Goal: Information Seeking & Learning: Learn about a topic

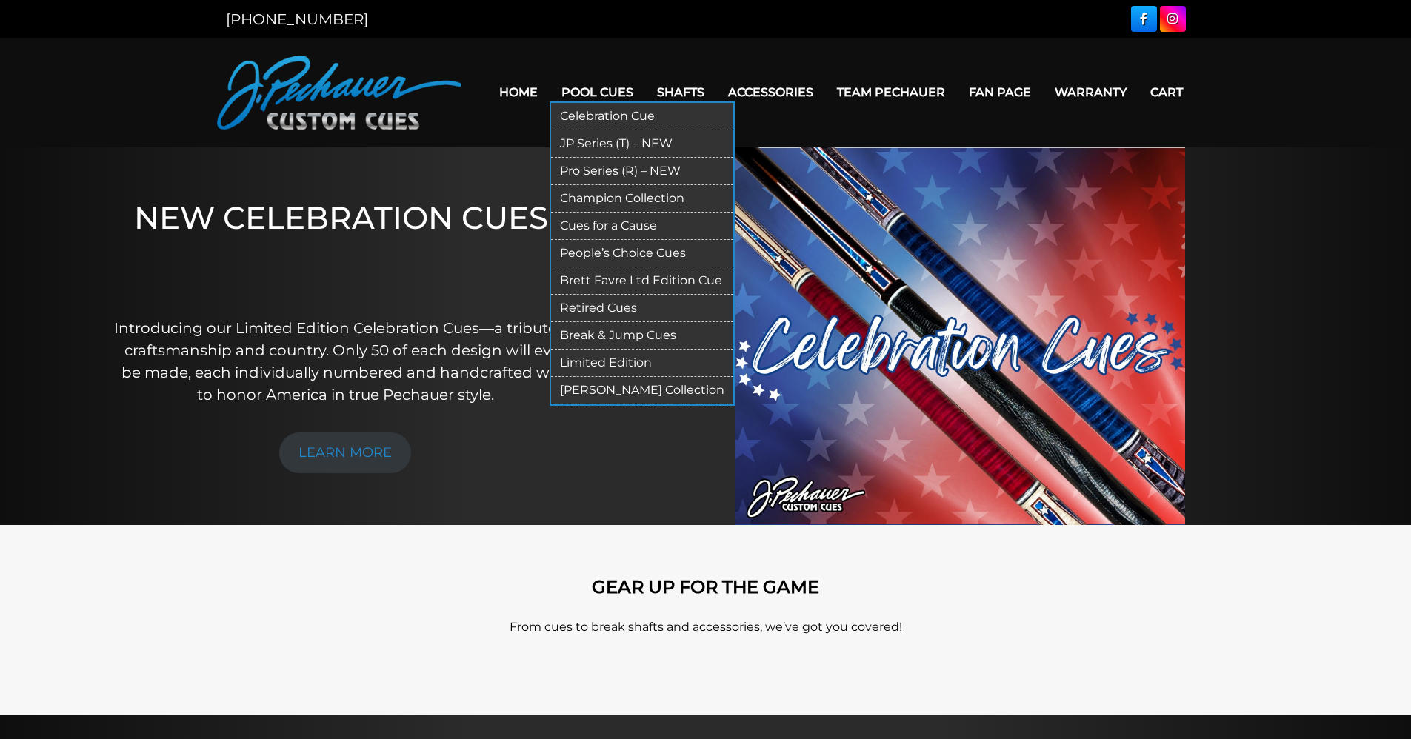
click at [603, 141] on link "JP Series (T) – NEW" at bounding box center [642, 143] width 182 height 27
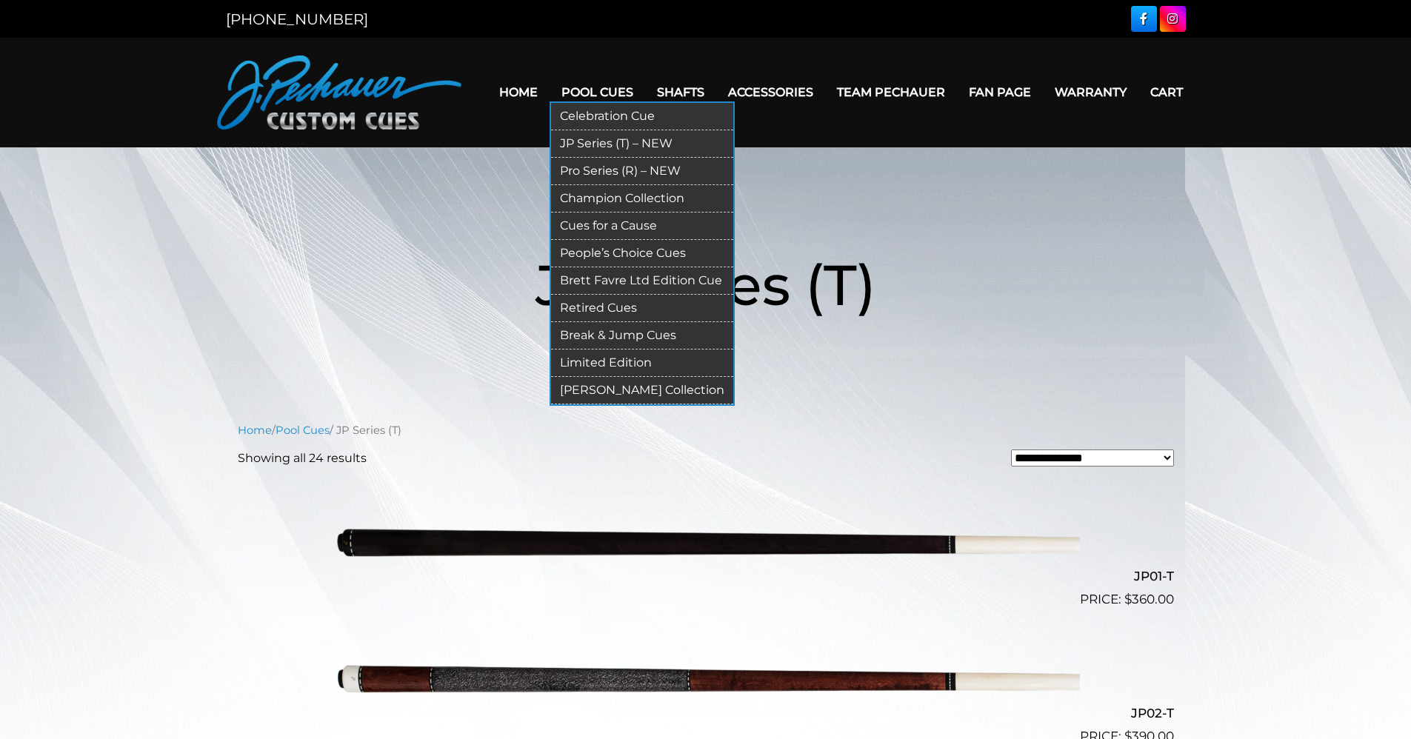
click at [606, 307] on link "Retired Cues" at bounding box center [642, 308] width 182 height 27
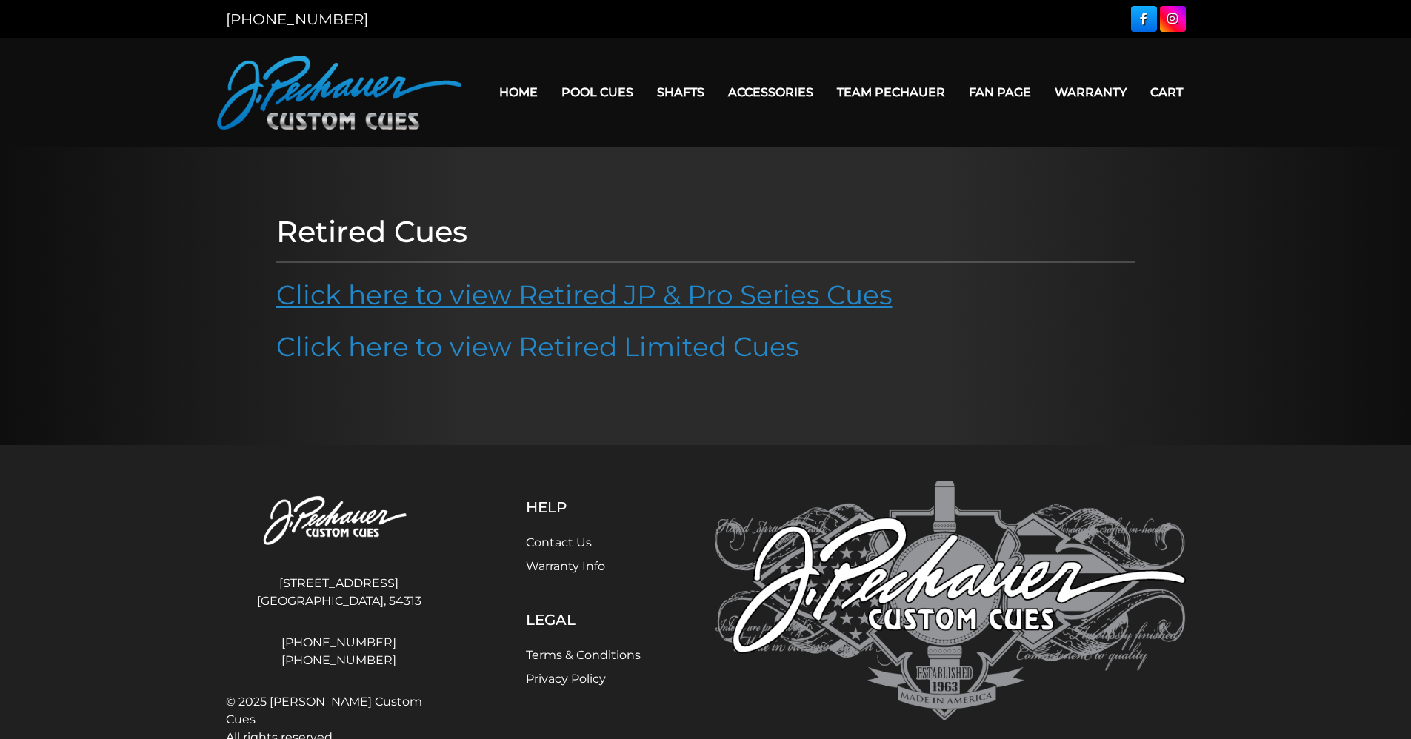
click at [709, 294] on link "Click here to view Retired JP & Pro Series Cues" at bounding box center [584, 295] width 616 height 33
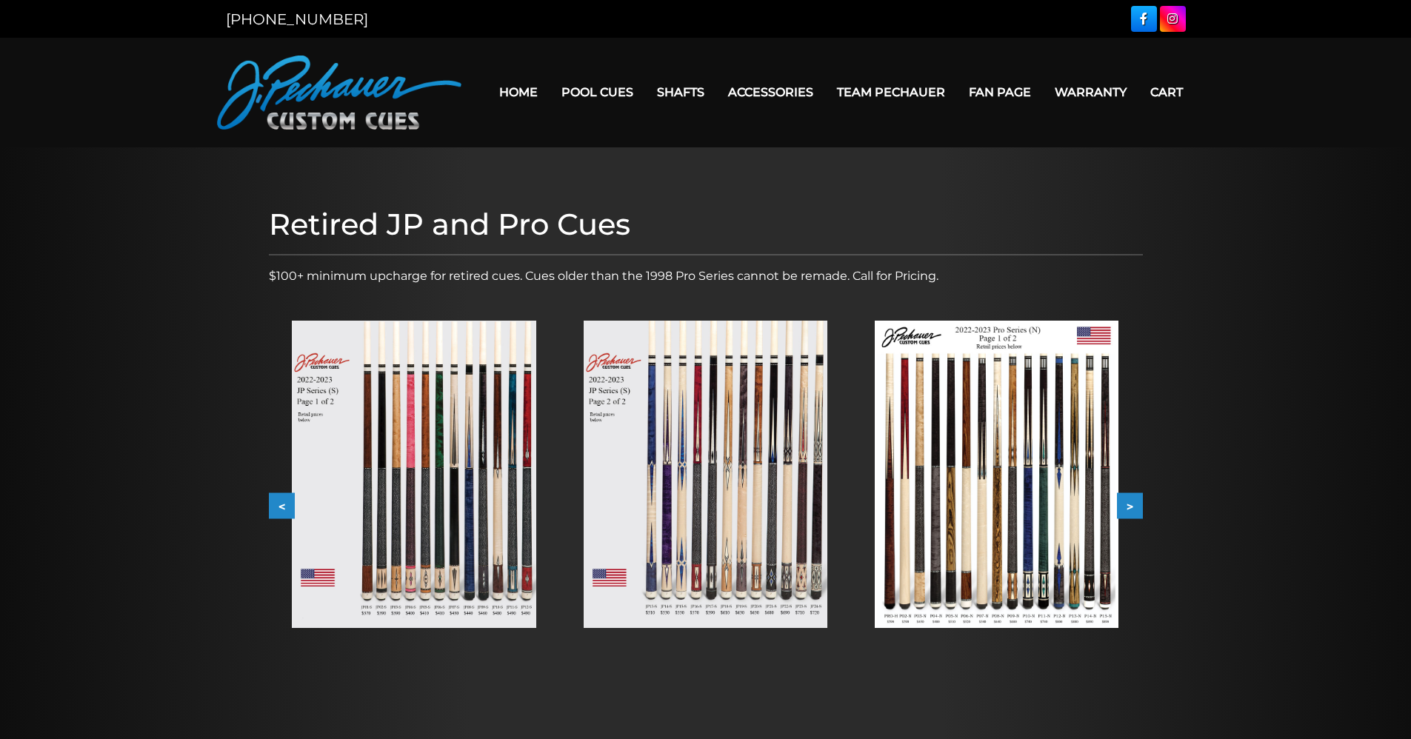
click at [713, 471] on img at bounding box center [706, 474] width 244 height 307
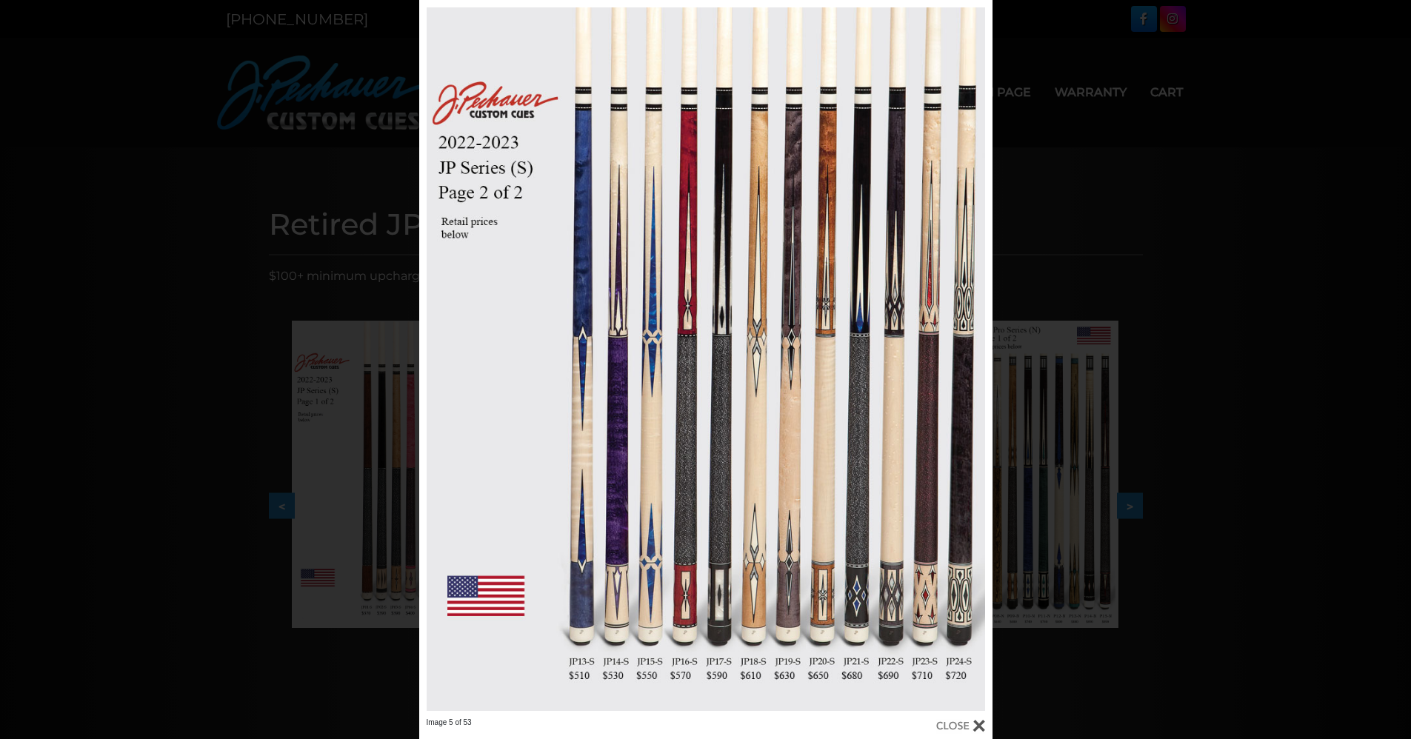
drag, startPoint x: 1140, startPoint y: 69, endPoint x: 1147, endPoint y: 73, distance: 8.0
click at [1144, 71] on div "Image 5 of 53" at bounding box center [705, 369] width 1411 height 739
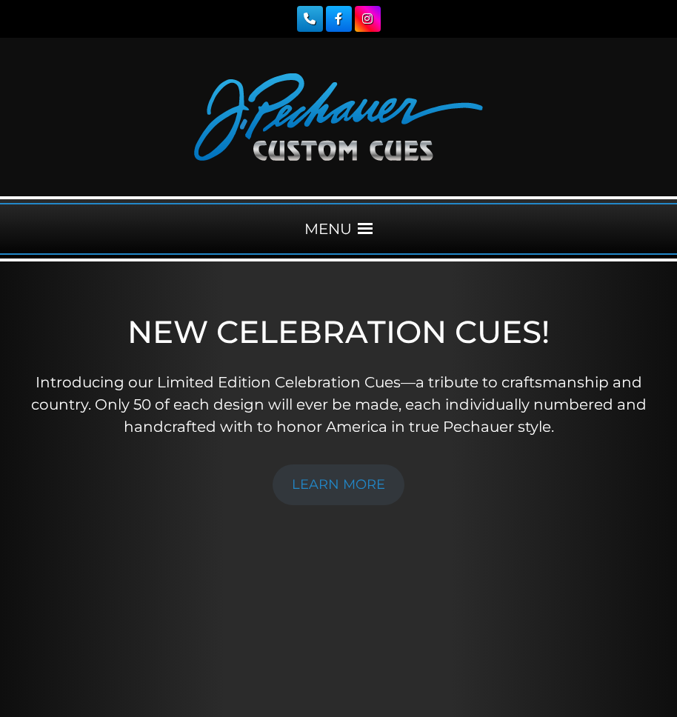
click at [373, 227] on span at bounding box center [365, 228] width 15 height 15
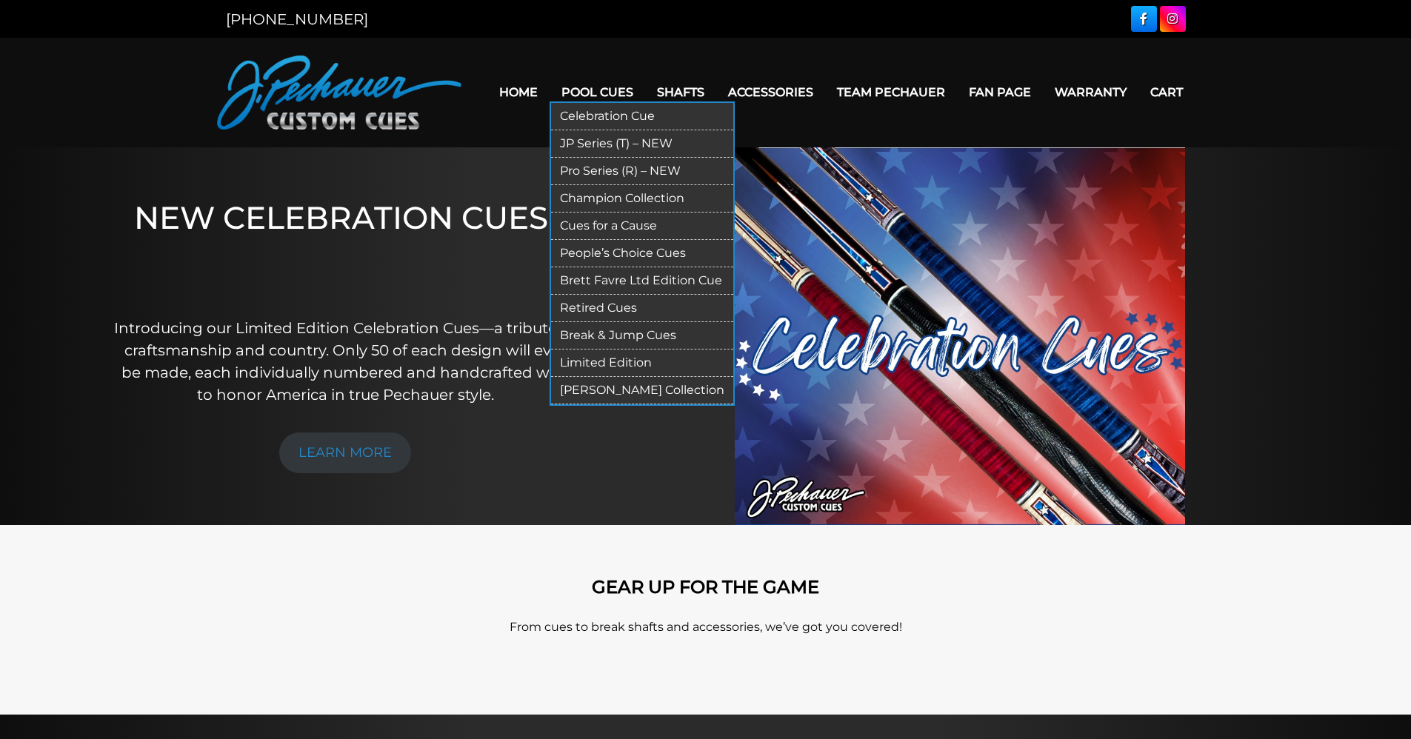
click at [598, 170] on link "Pro Series (R) – NEW" at bounding box center [642, 171] width 182 height 27
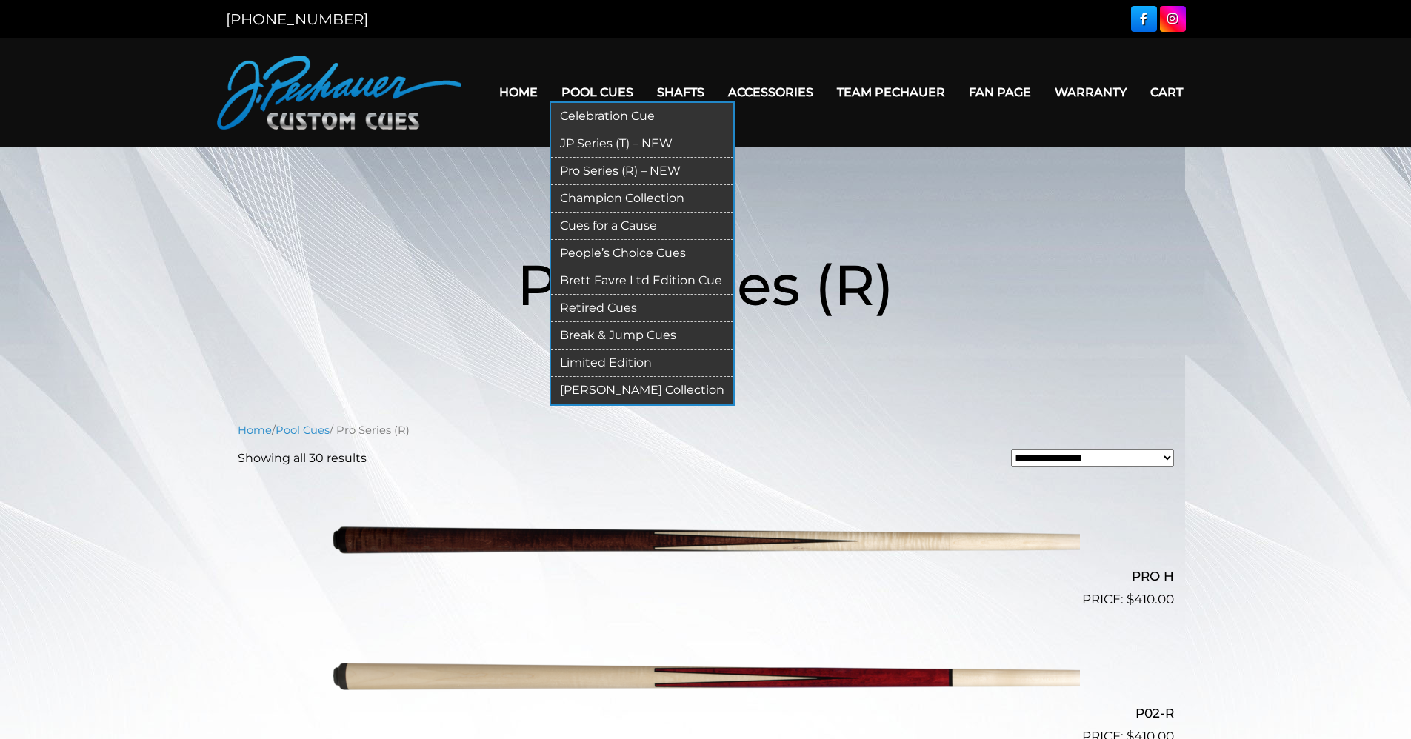
click at [600, 136] on link "JP Series (T) – NEW" at bounding box center [642, 143] width 182 height 27
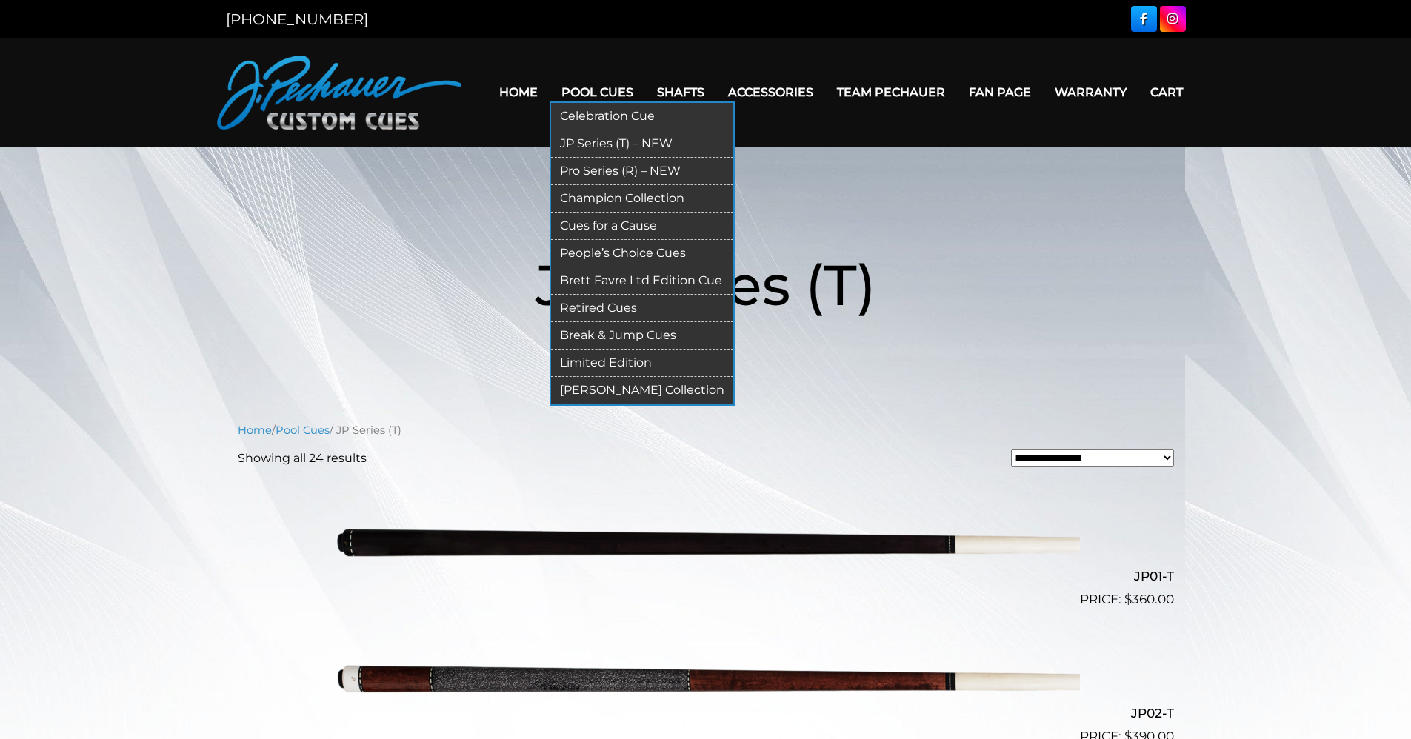
click at [596, 306] on link "Retired Cues" at bounding box center [642, 308] width 182 height 27
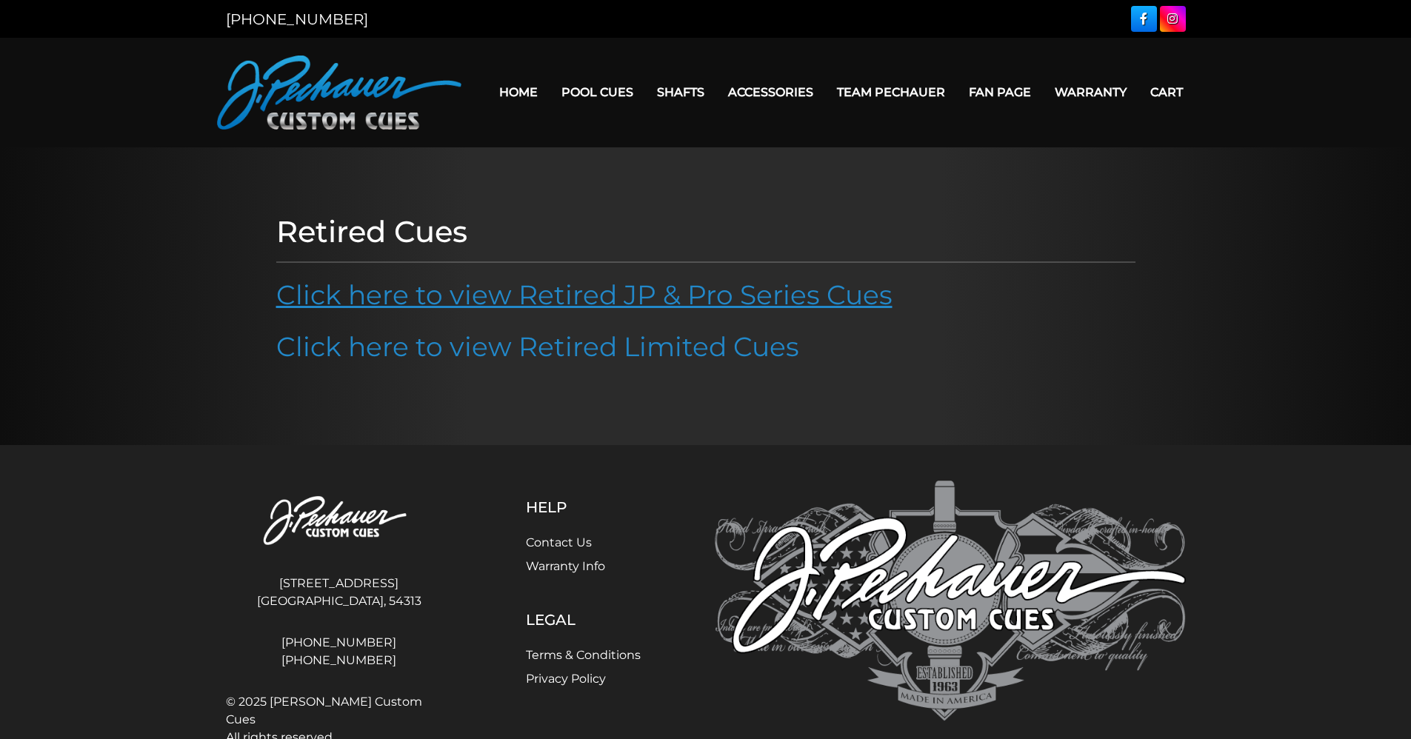
click at [620, 297] on link "Click here to view Retired JP & Pro Series Cues" at bounding box center [584, 295] width 616 height 33
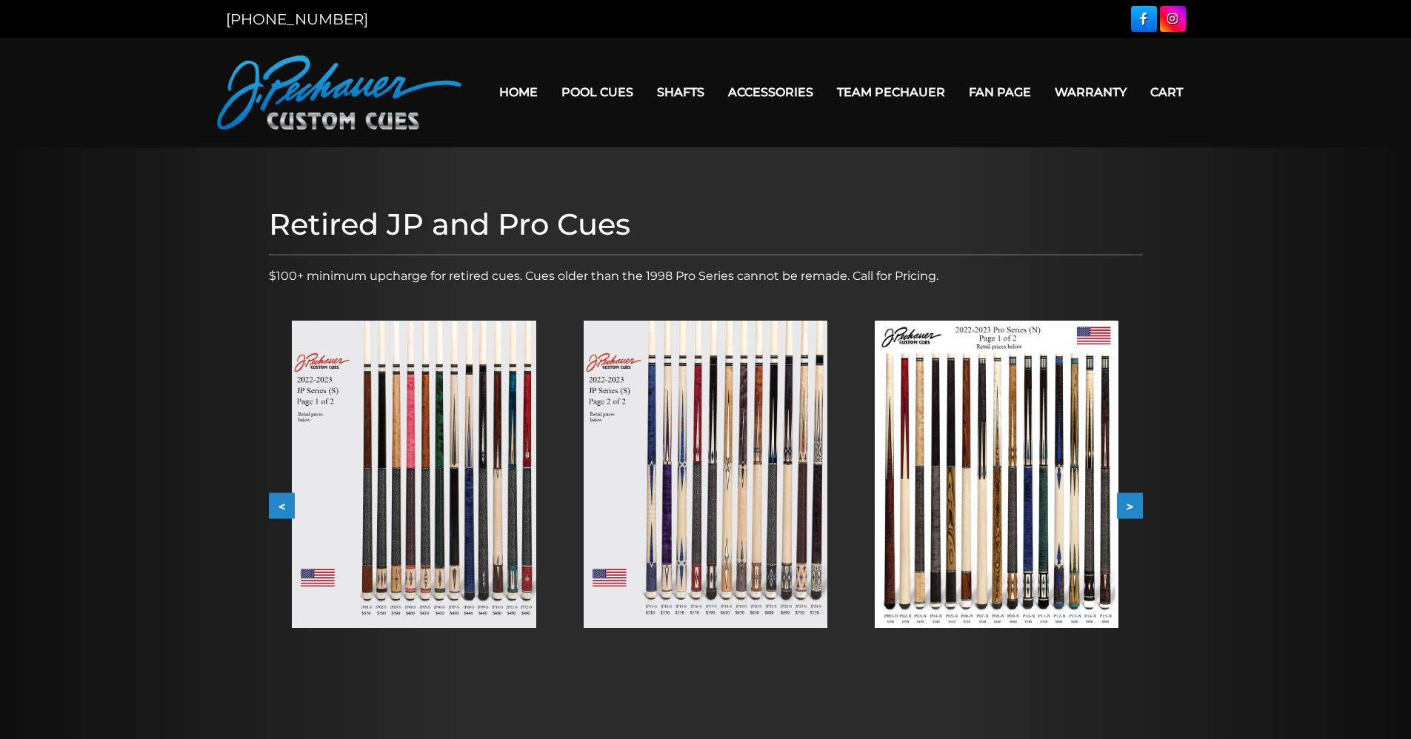
click at [770, 411] on img at bounding box center [706, 474] width 244 height 307
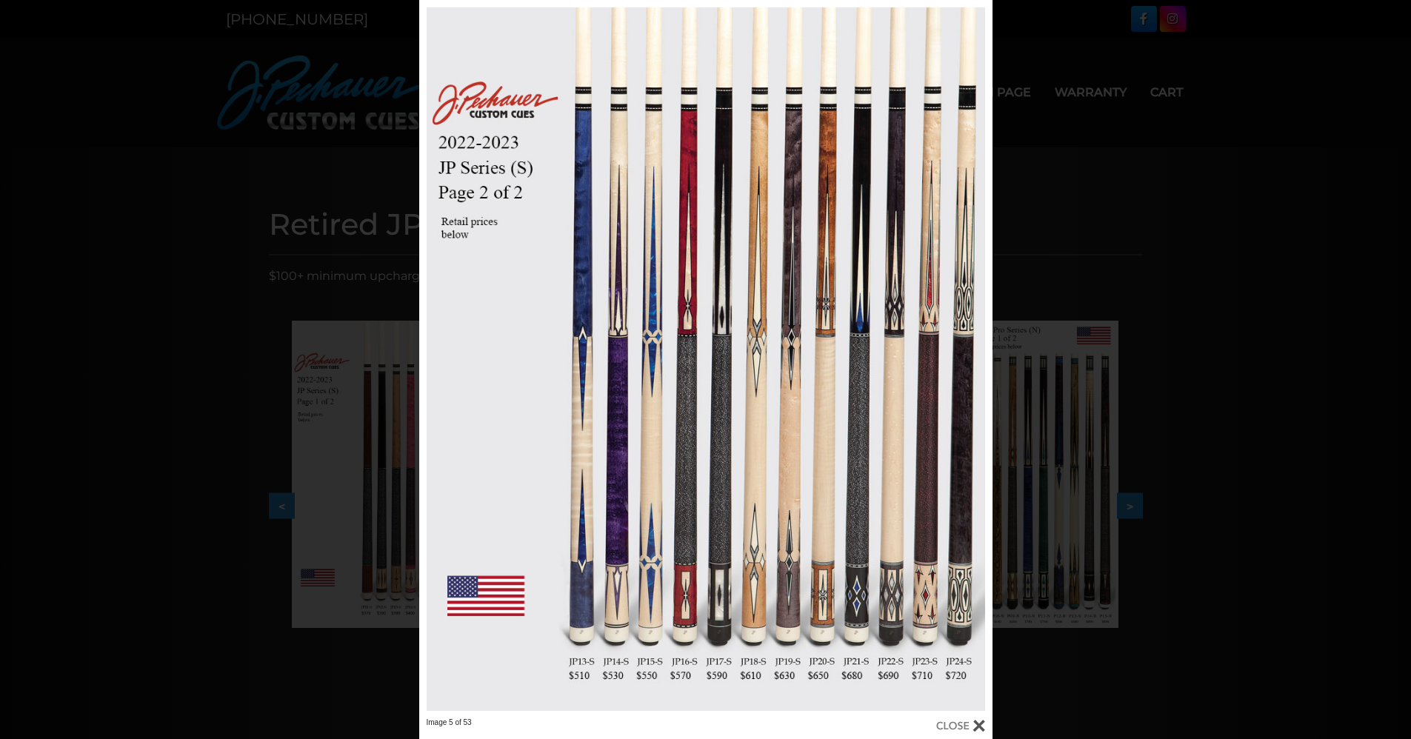
click at [958, 721] on div at bounding box center [960, 726] width 49 height 16
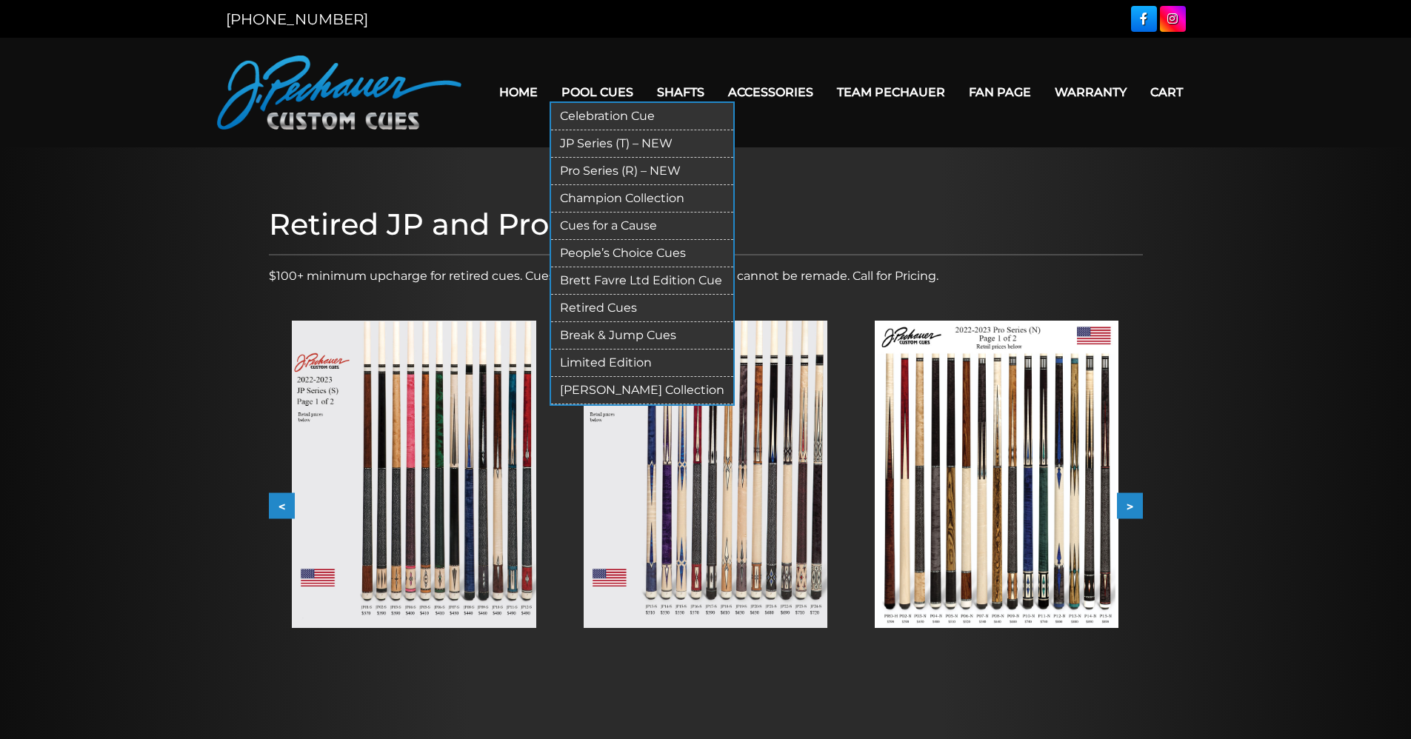
click at [597, 139] on link "JP Series (T) – NEW" at bounding box center [642, 143] width 182 height 27
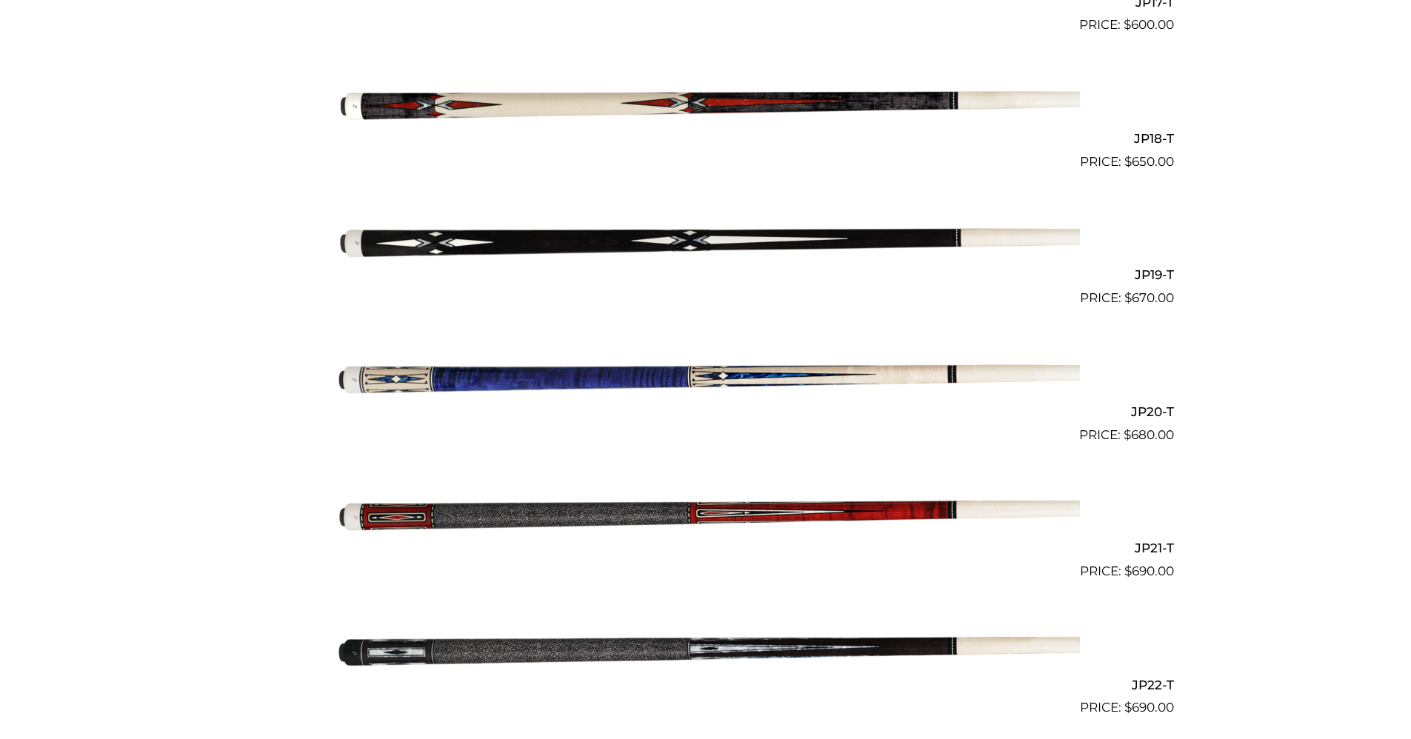
scroll to position [2767, 0]
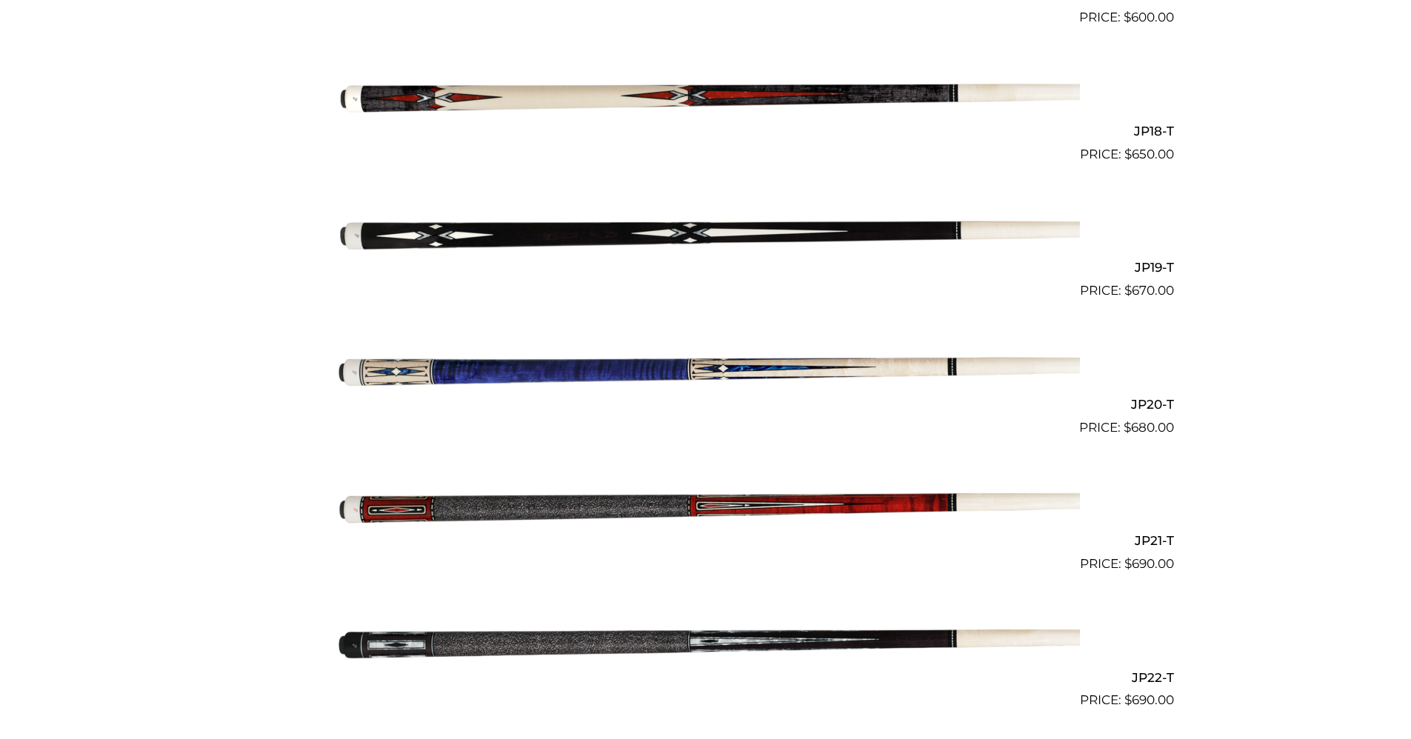
click at [681, 226] on img at bounding box center [706, 232] width 748 height 124
drag, startPoint x: 873, startPoint y: 365, endPoint x: 884, endPoint y: 377, distance: 16.8
click at [873, 365] on img at bounding box center [706, 369] width 748 height 124
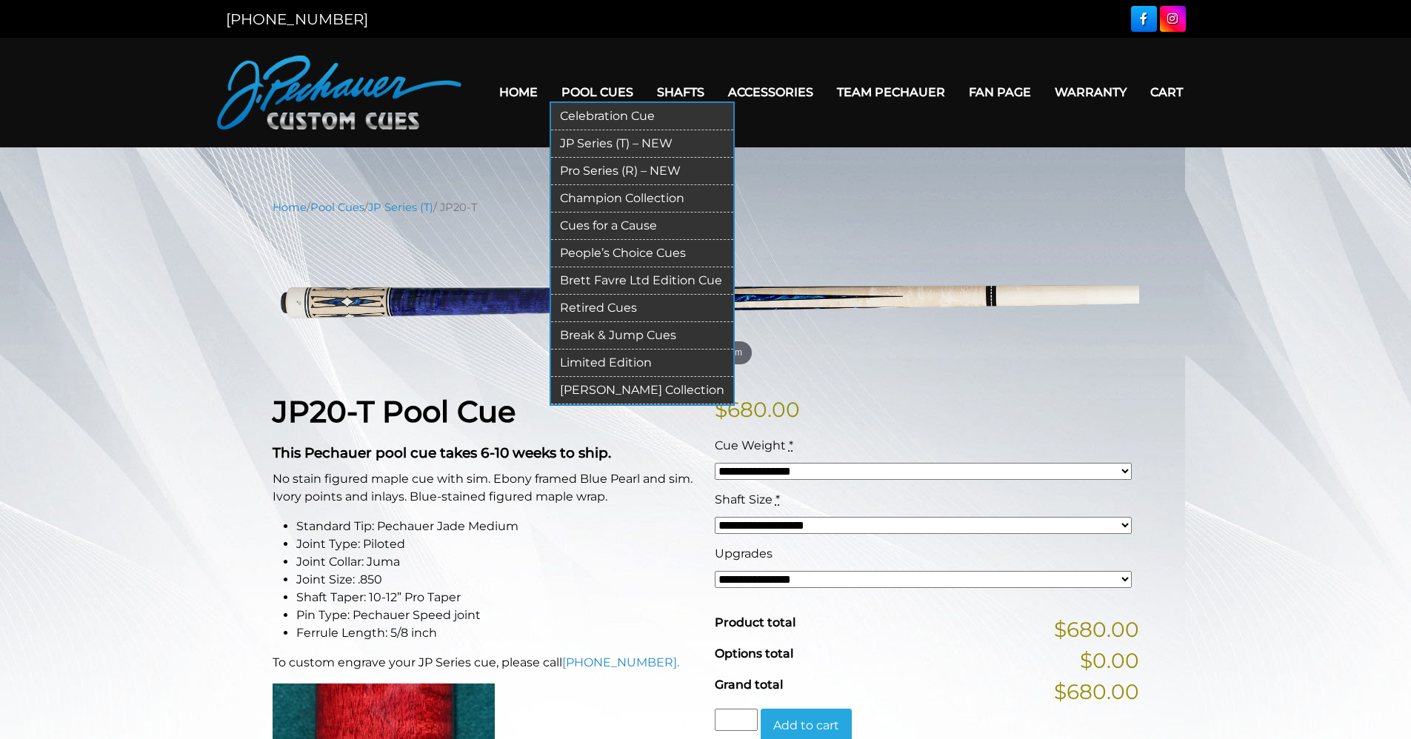
click at [602, 139] on link "JP Series (T) – NEW" at bounding box center [642, 143] width 182 height 27
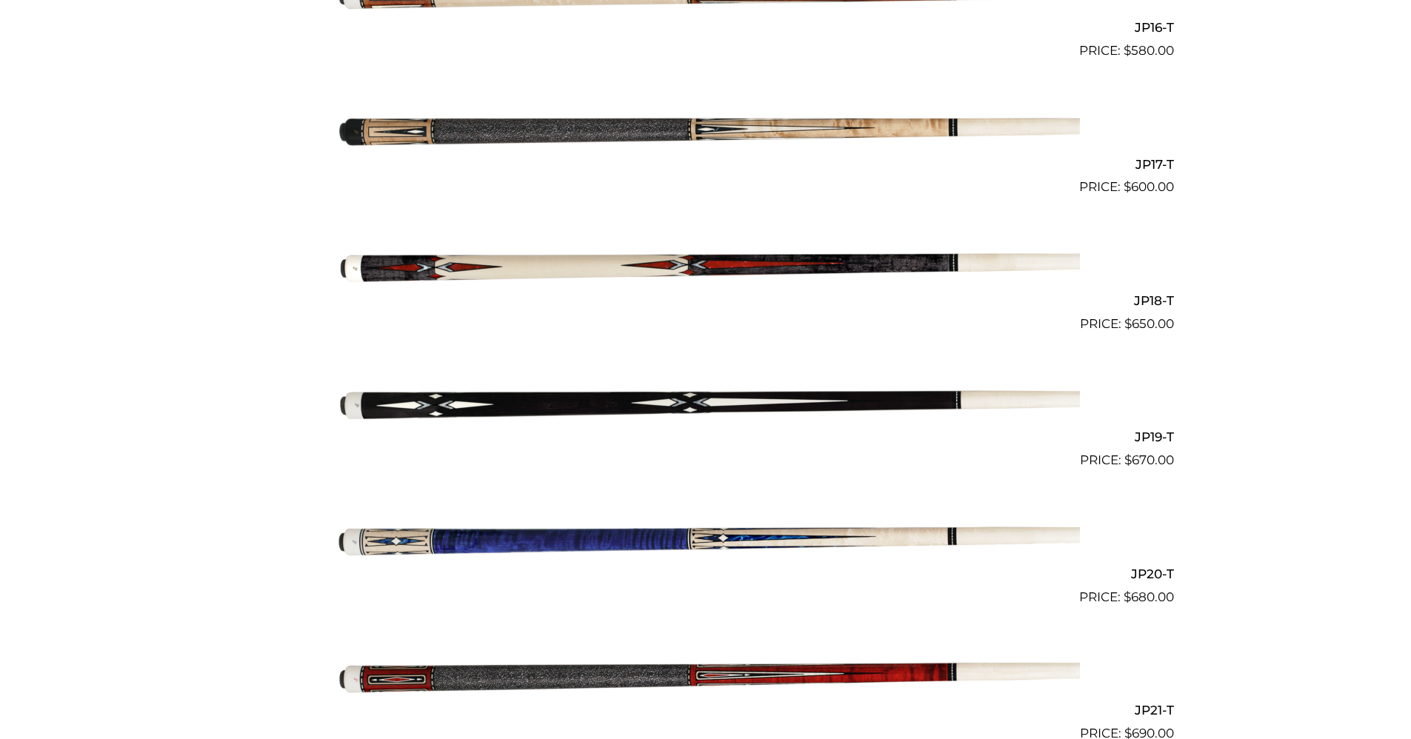
scroll to position [2598, 0]
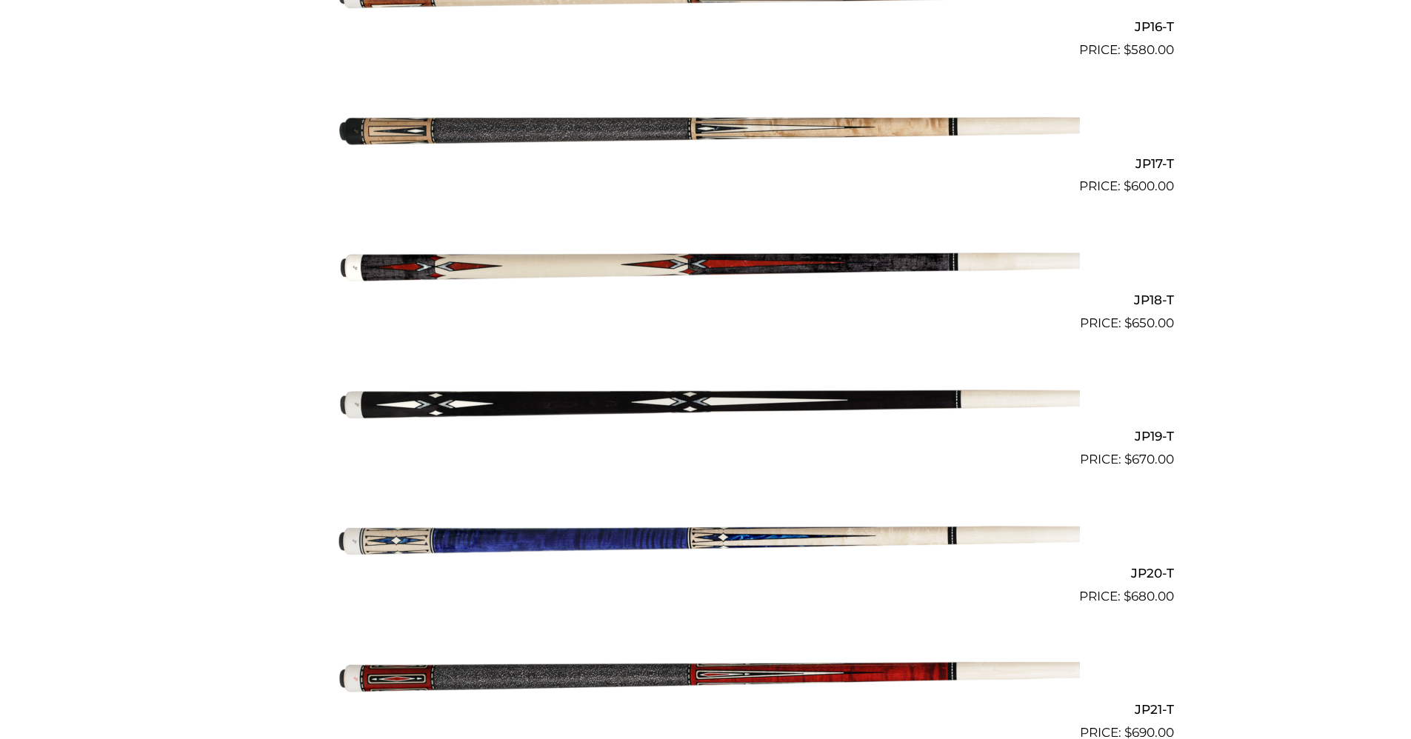
click at [801, 403] on img at bounding box center [706, 401] width 748 height 124
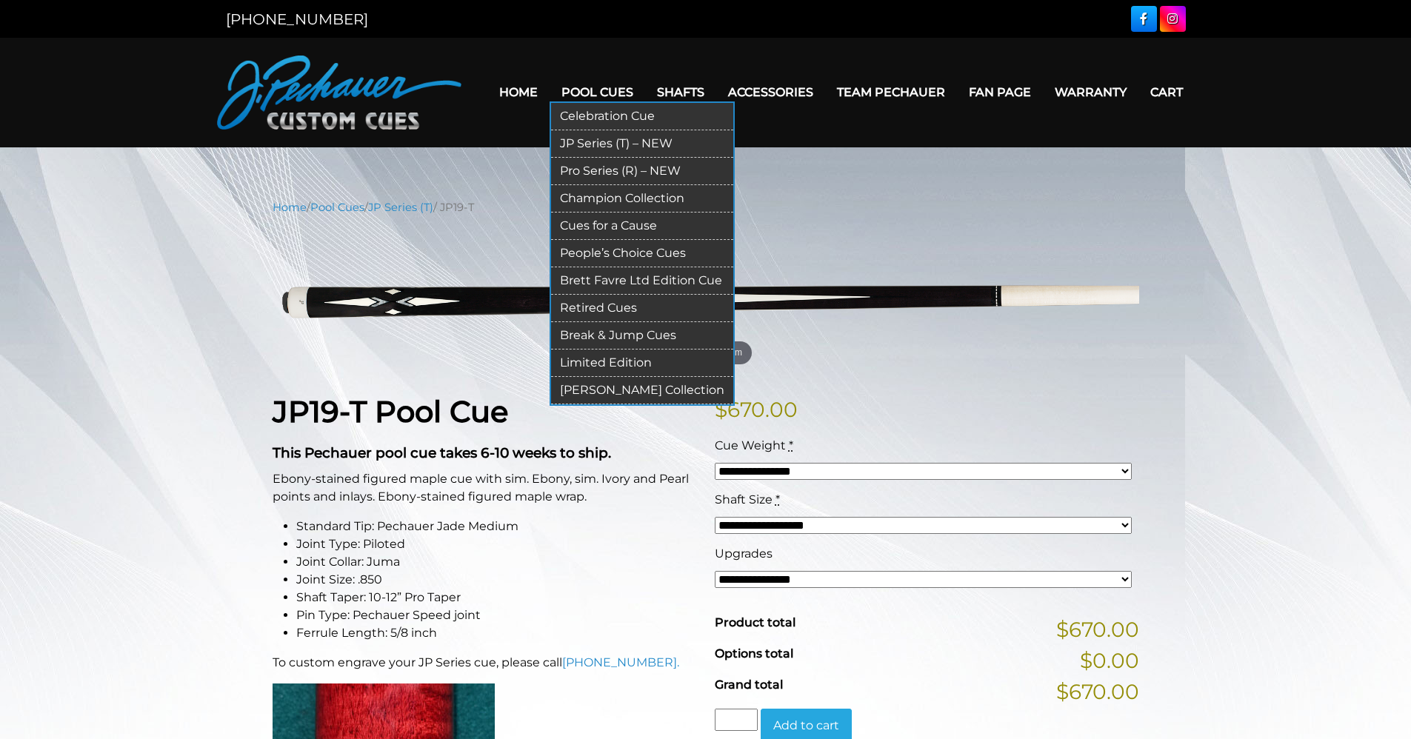
click at [604, 164] on link "Pro Series (R) – NEW" at bounding box center [642, 171] width 182 height 27
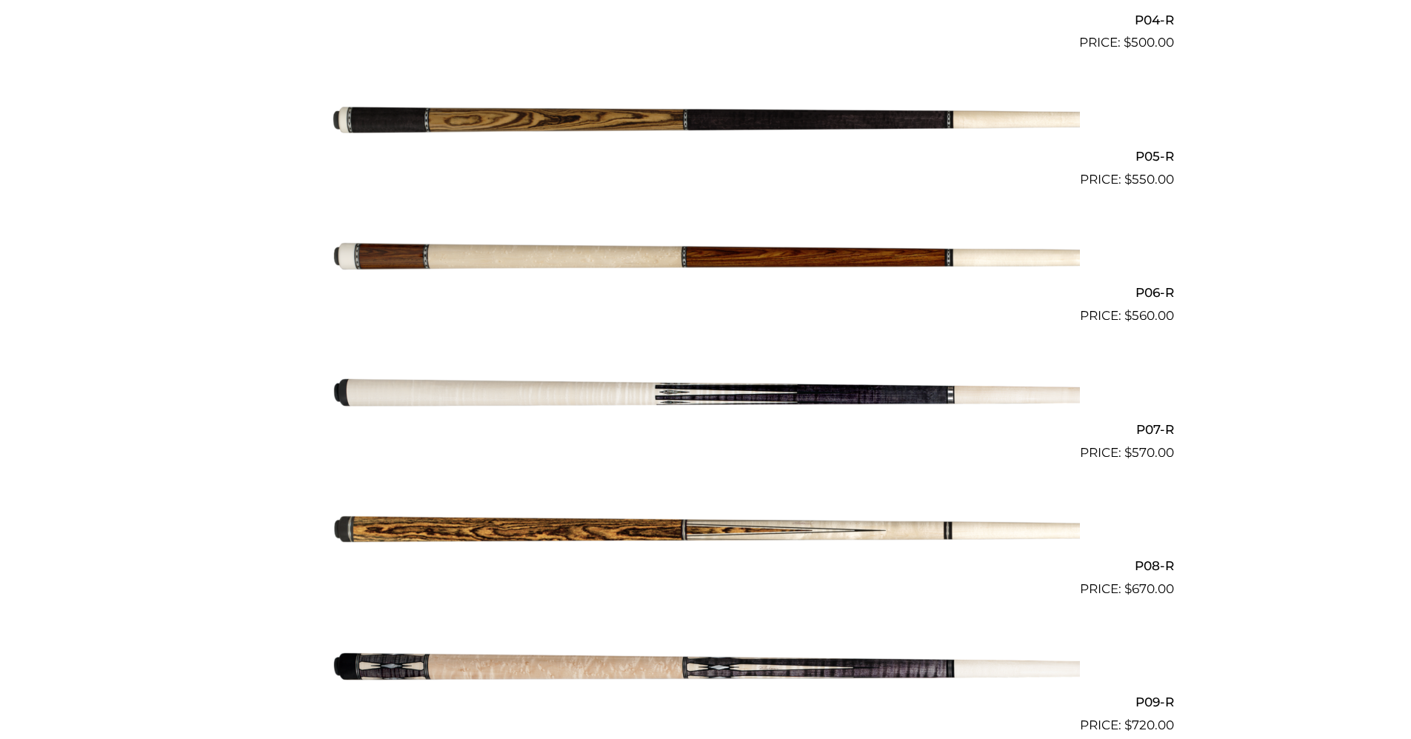
scroll to position [967, 0]
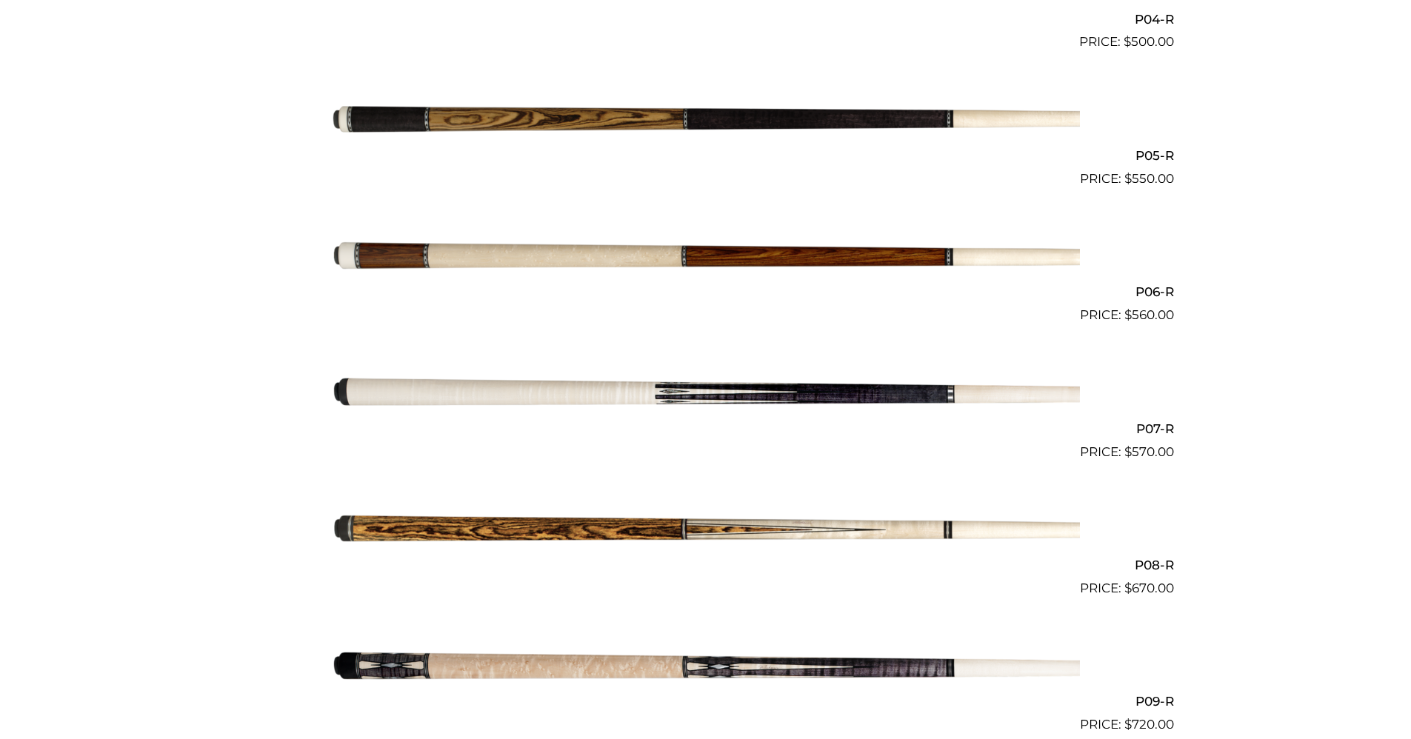
drag, startPoint x: 701, startPoint y: 255, endPoint x: 704, endPoint y: 266, distance: 11.7
click at [701, 254] on img at bounding box center [706, 257] width 748 height 124
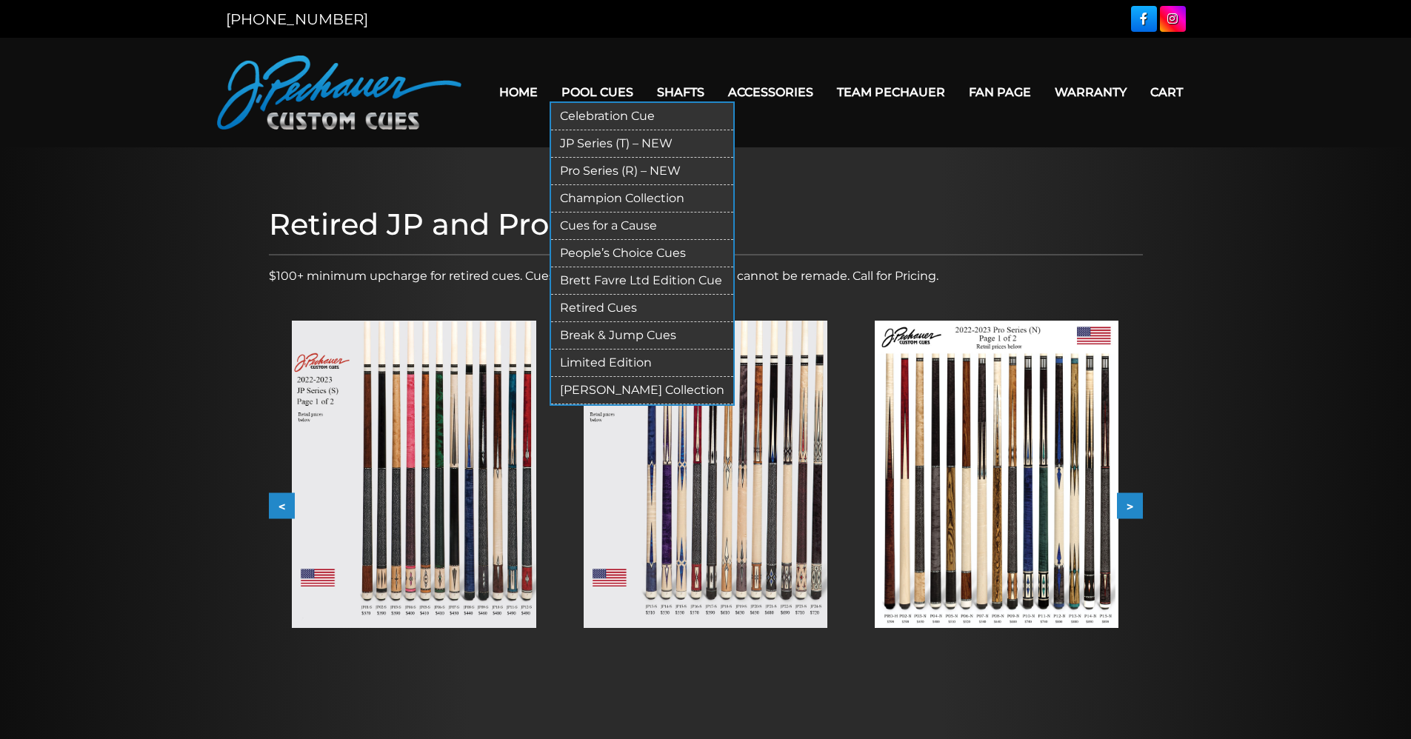
click at [607, 144] on link "JP Series (T) – NEW" at bounding box center [642, 143] width 182 height 27
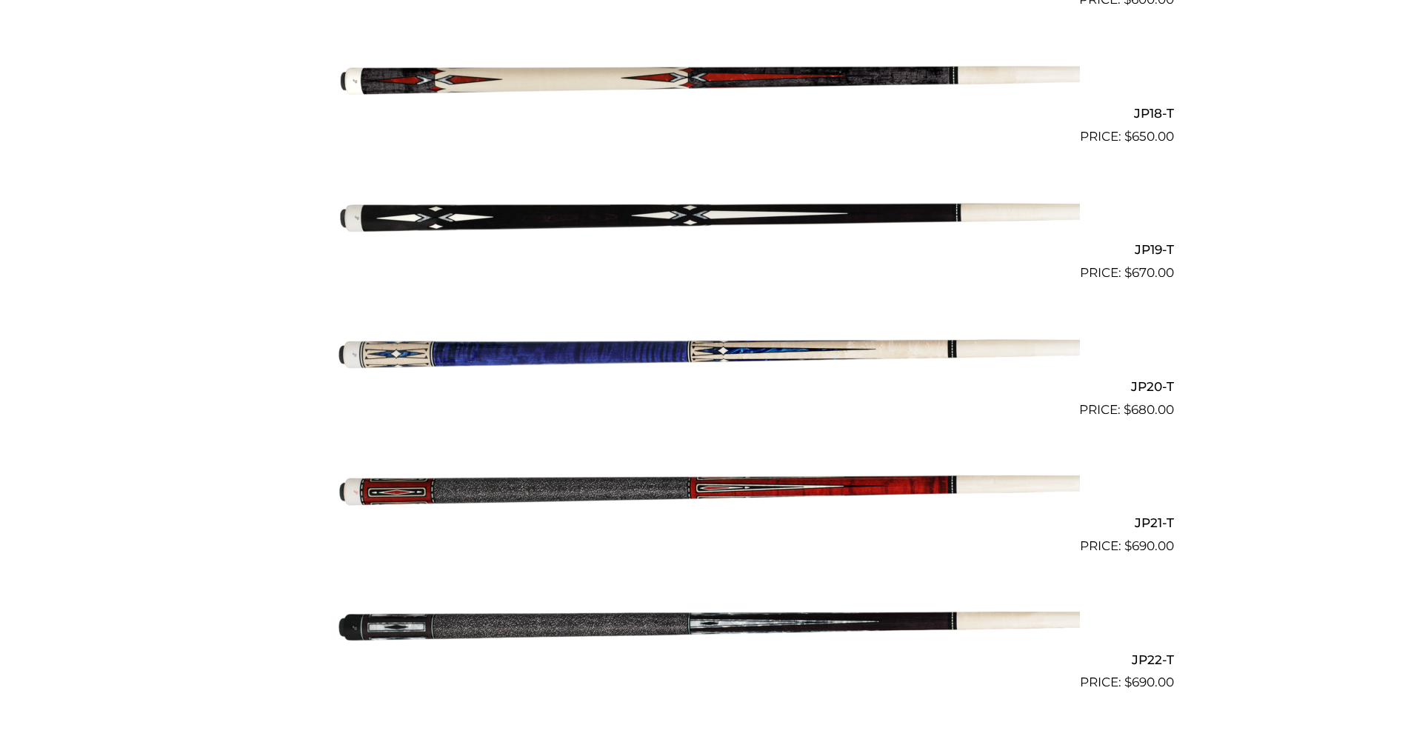
scroll to position [2790, 0]
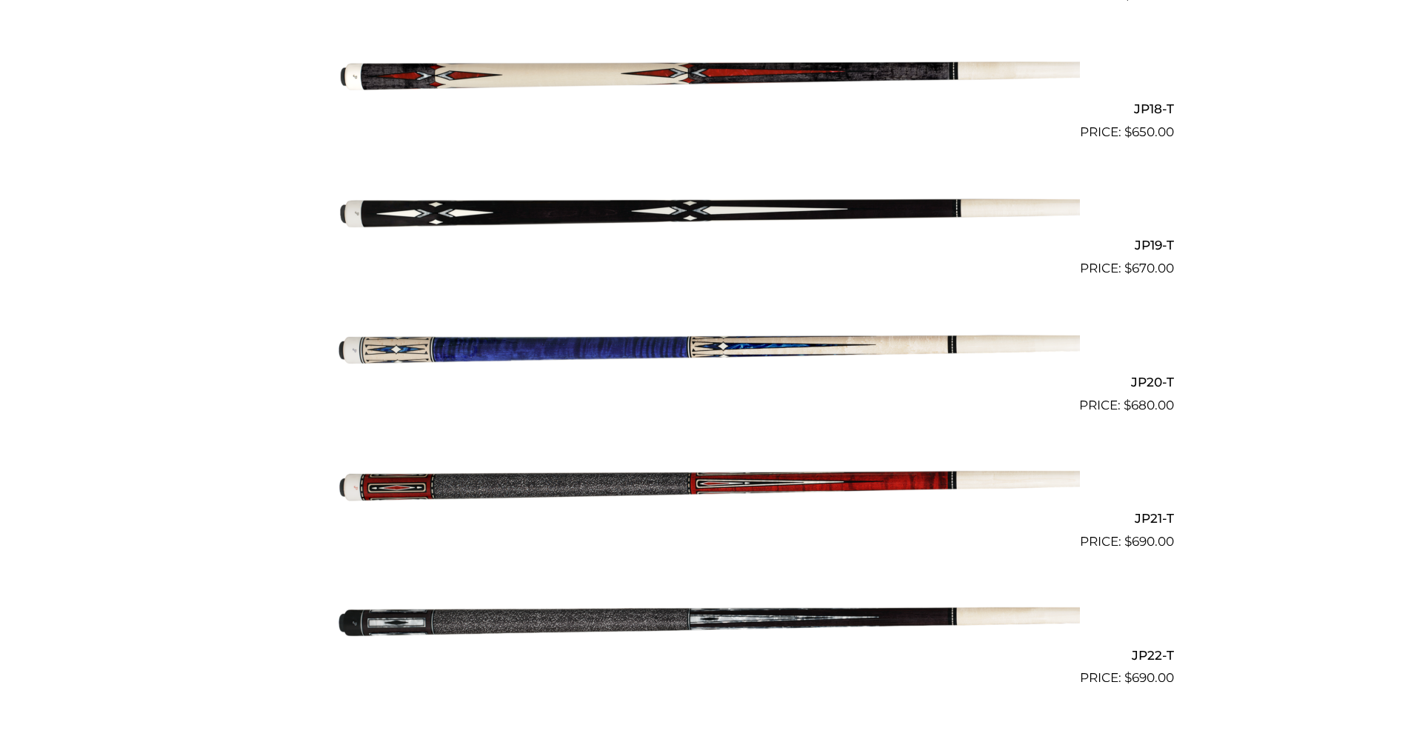
click at [782, 210] on img at bounding box center [706, 210] width 748 height 124
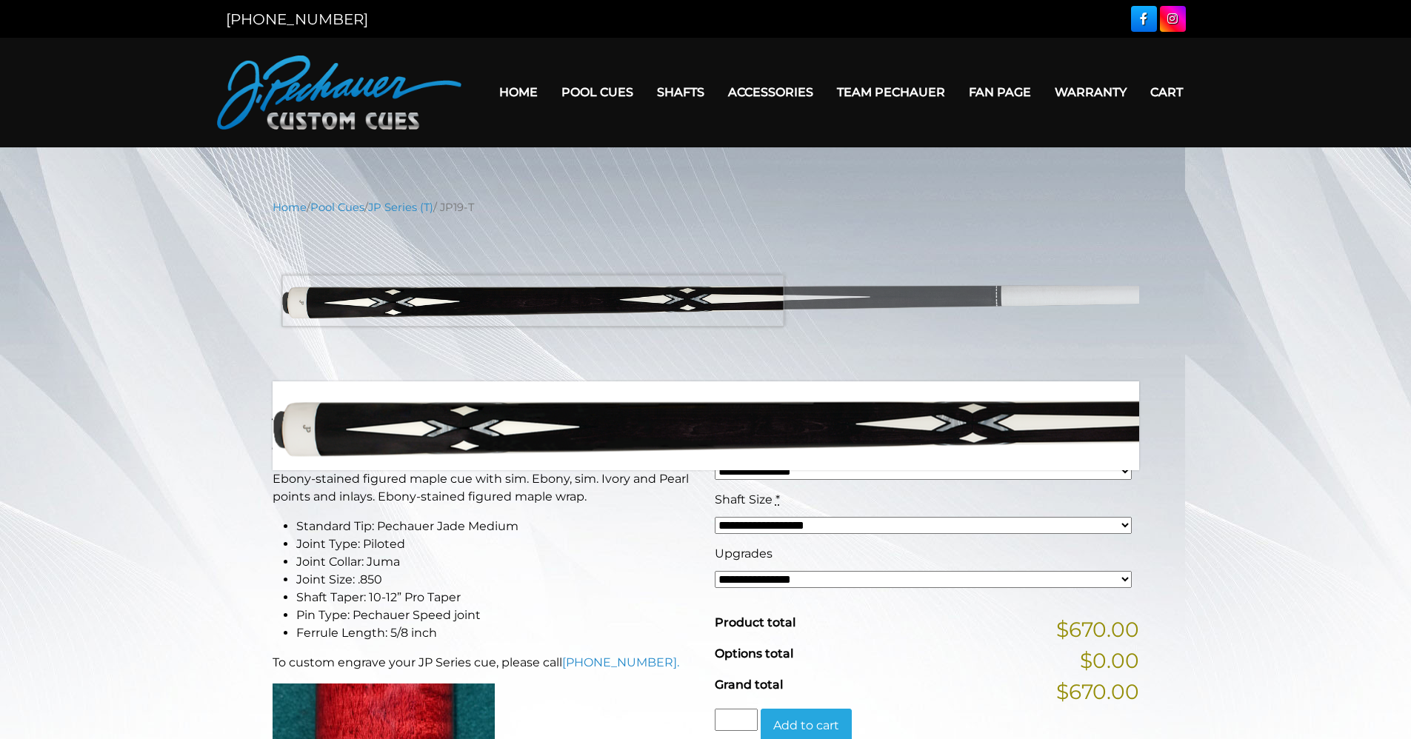
click at [533, 301] on img at bounding box center [706, 299] width 867 height 144
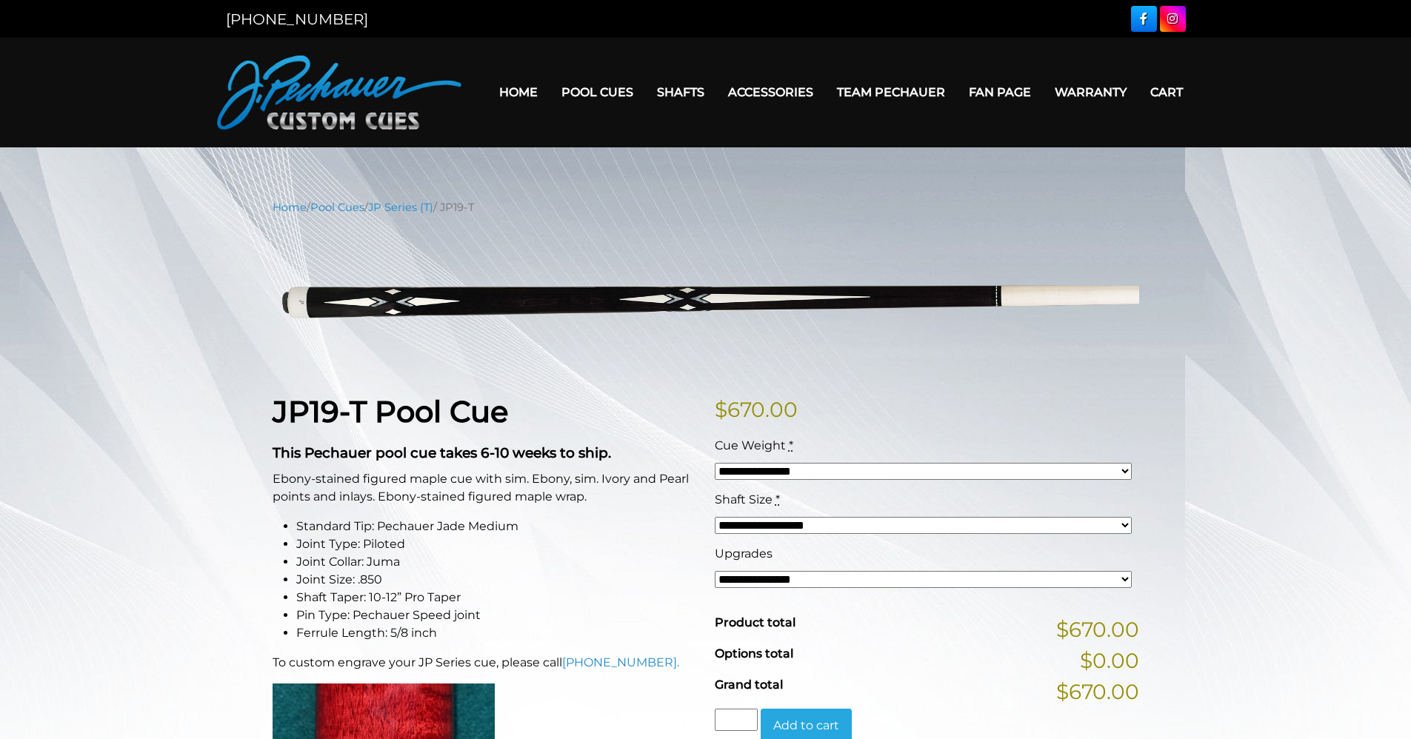
drag, startPoint x: 347, startPoint y: 219, endPoint x: 210, endPoint y: 221, distance: 137.8
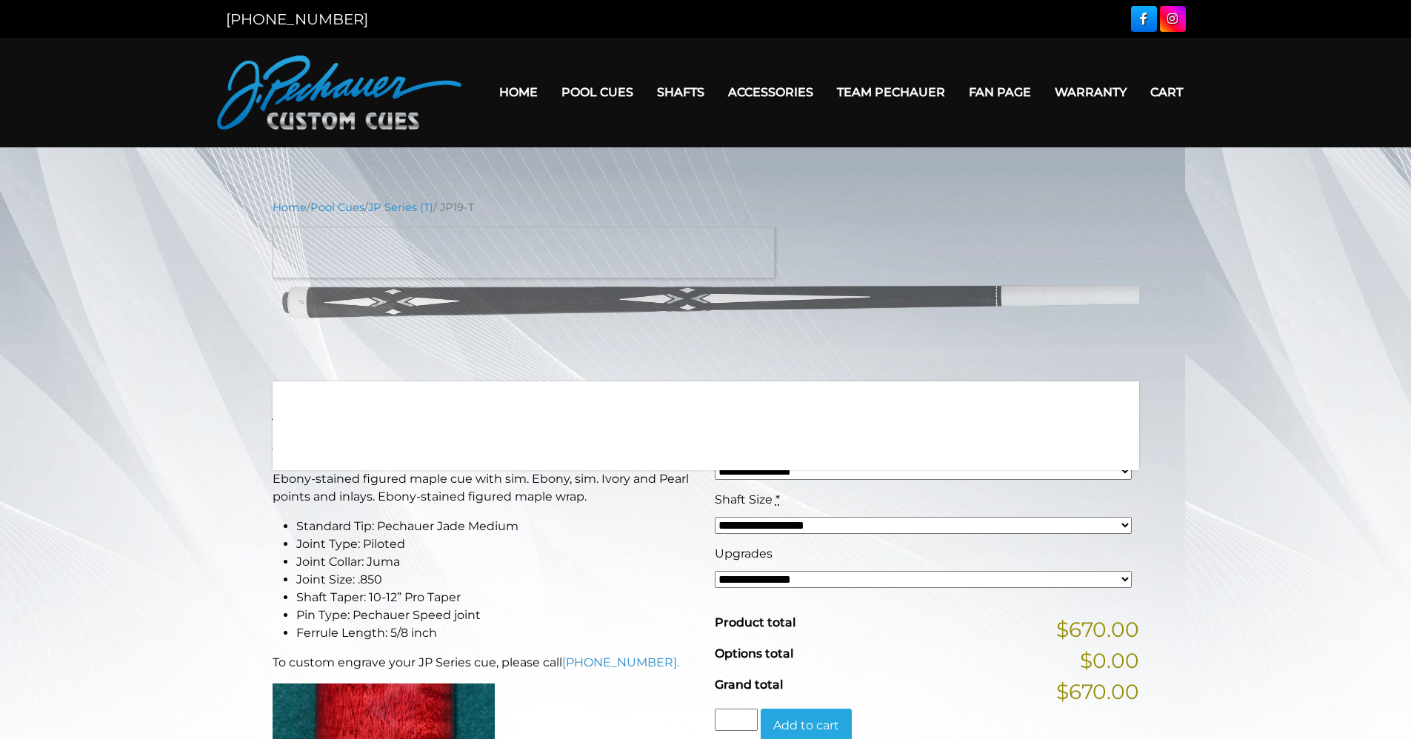
click at [278, 239] on img at bounding box center [706, 299] width 867 height 144
drag, startPoint x: 270, startPoint y: 264, endPoint x: 1026, endPoint y: 357, distance: 761.2
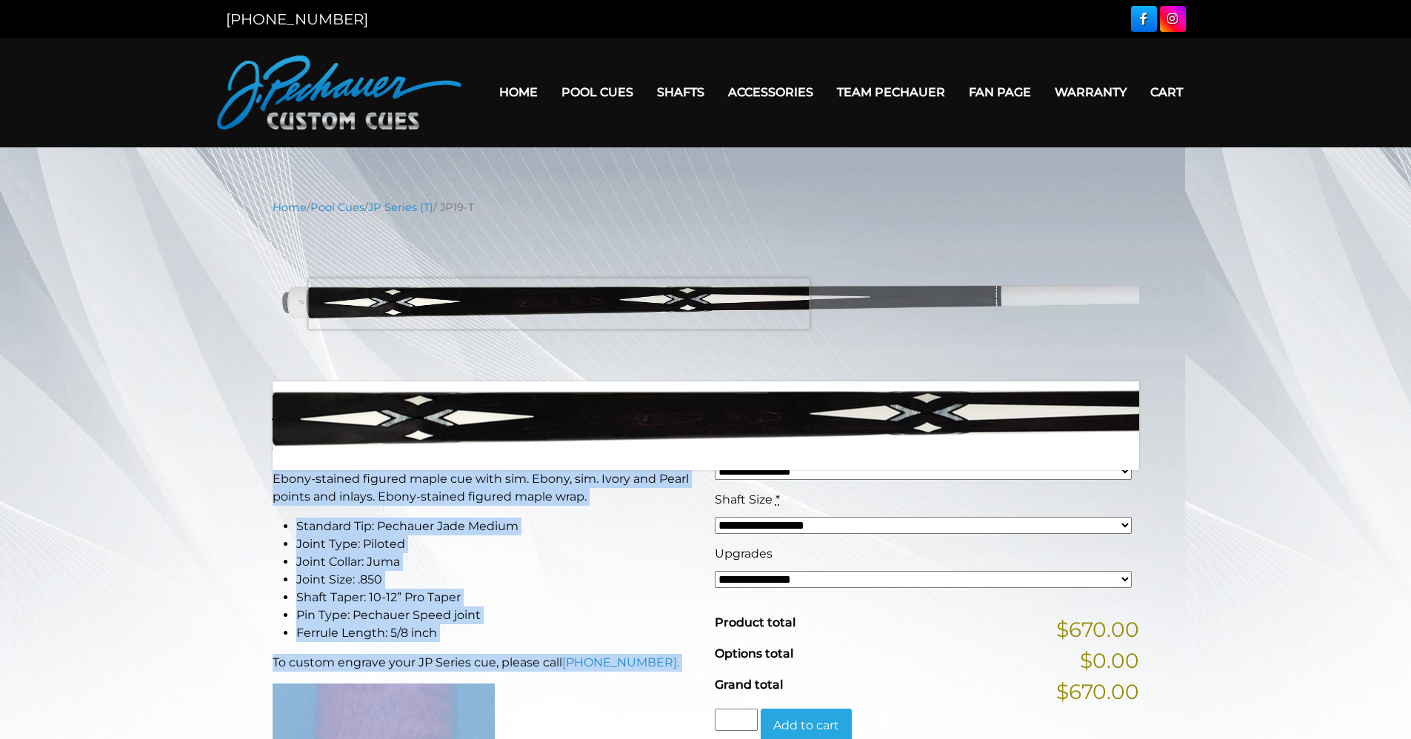
drag, startPoint x: 1201, startPoint y: 332, endPoint x: 558, endPoint y: 304, distance: 642.8
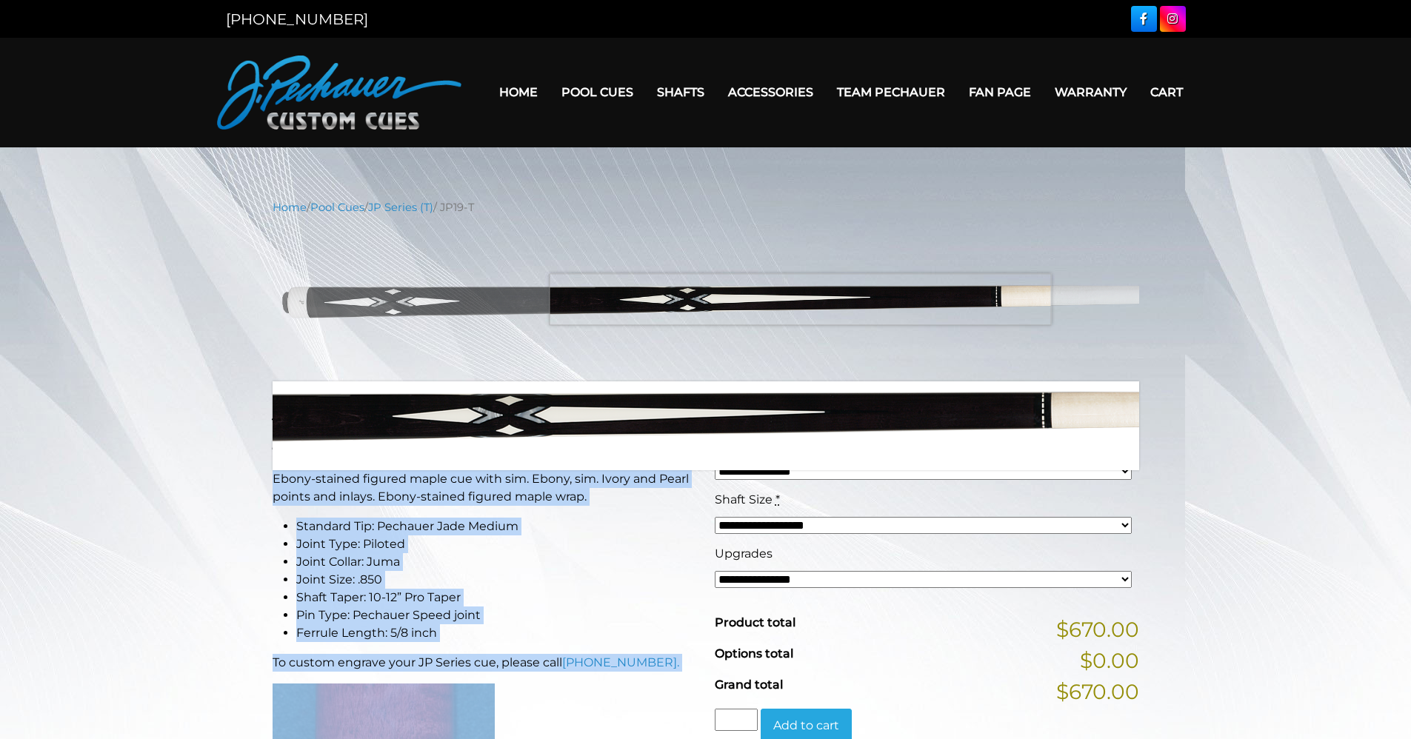
click at [800, 299] on img at bounding box center [706, 299] width 867 height 144
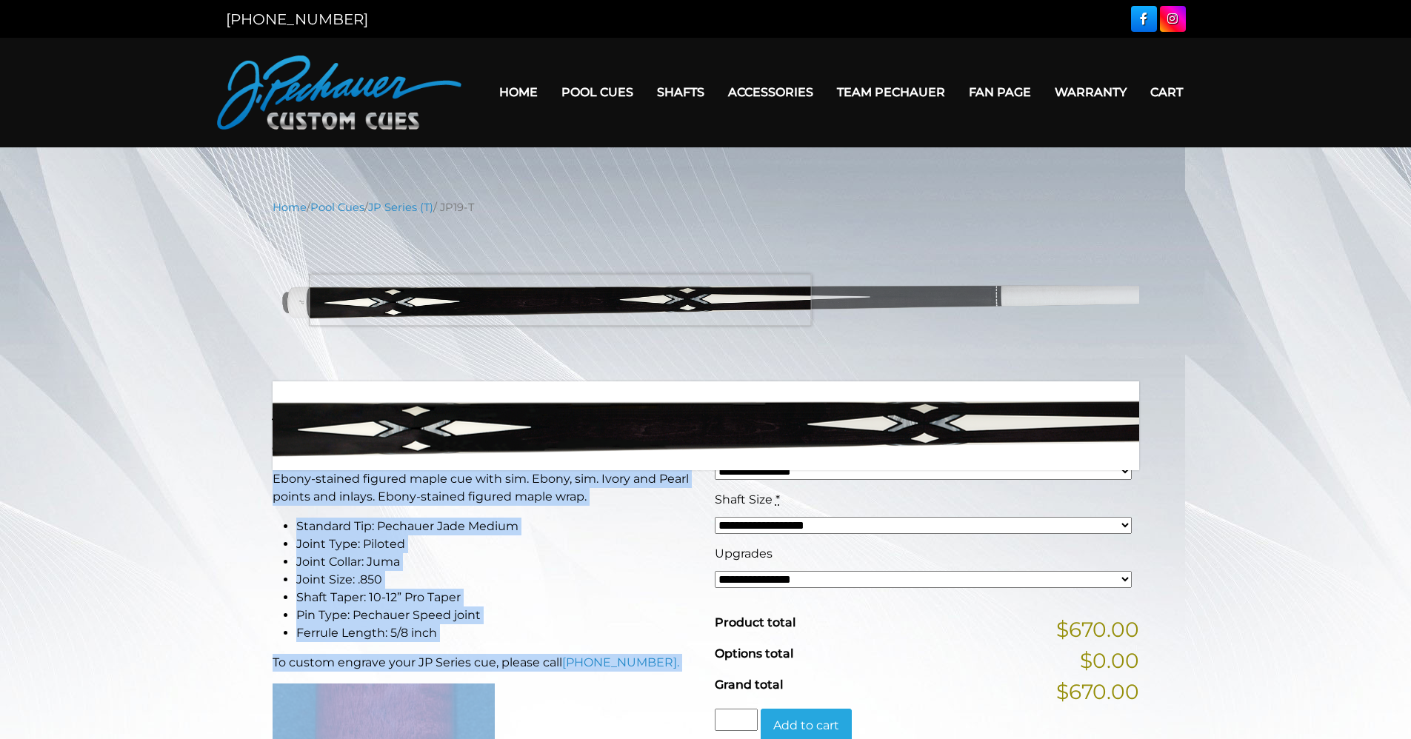
click at [560, 299] on img at bounding box center [706, 299] width 867 height 144
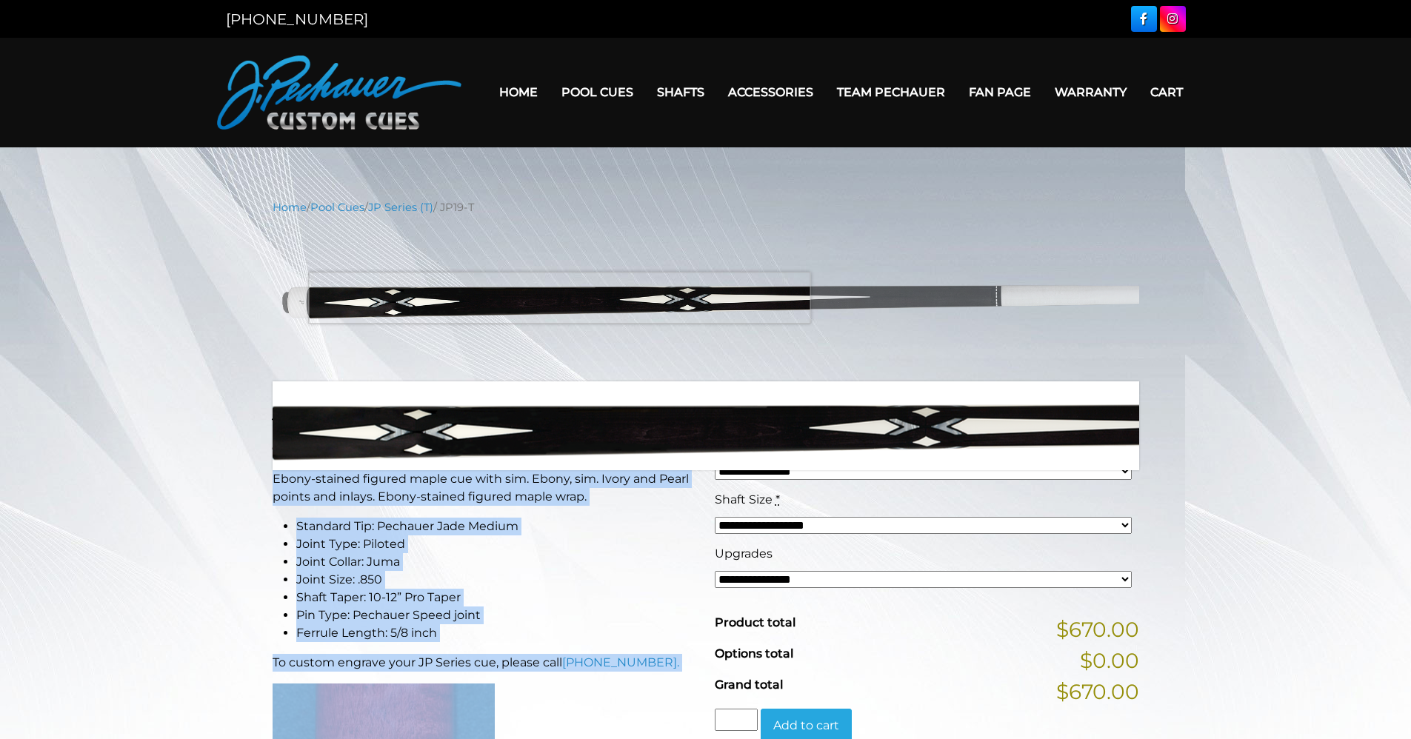
click at [559, 298] on img at bounding box center [706, 299] width 867 height 144
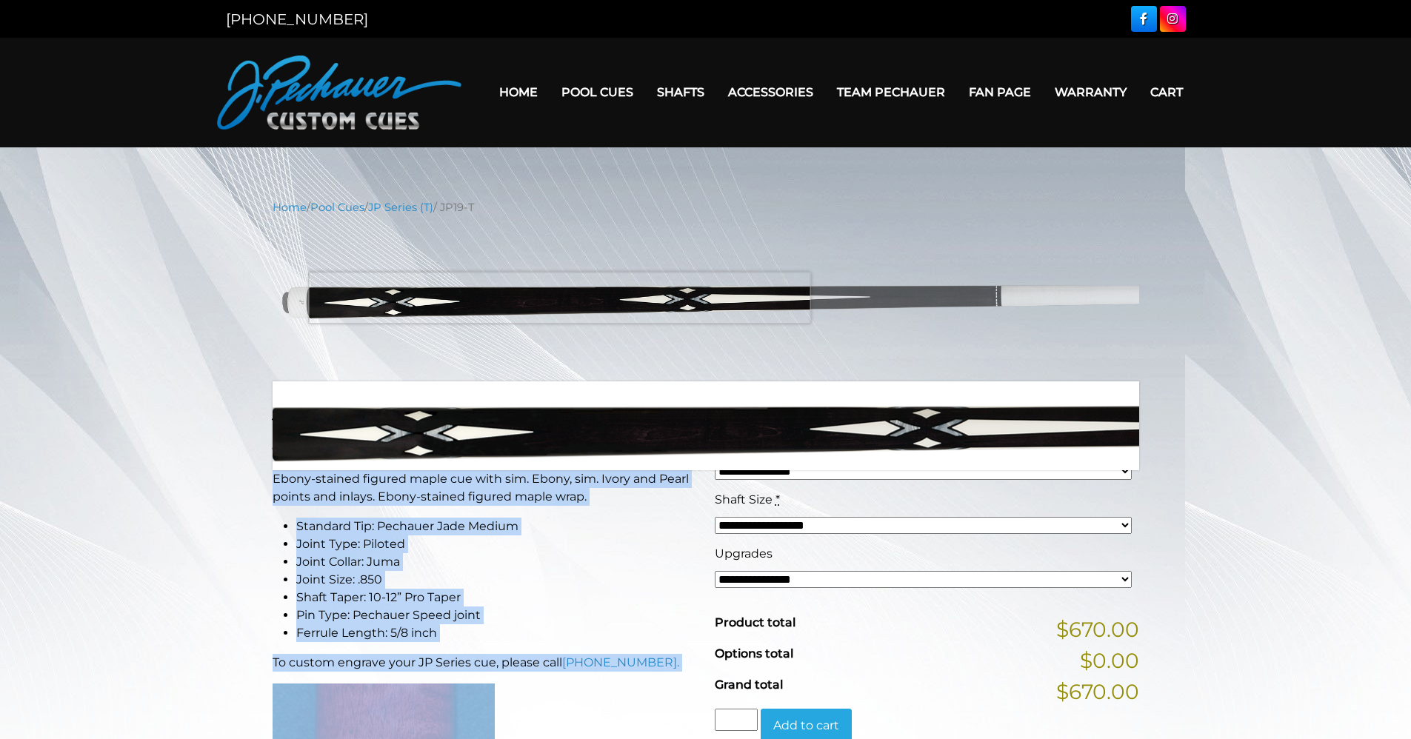
copy div "JP19-T Pool Cue This Pechauer pool cue takes 6-10 weeks to ship. Ebony-stained …"
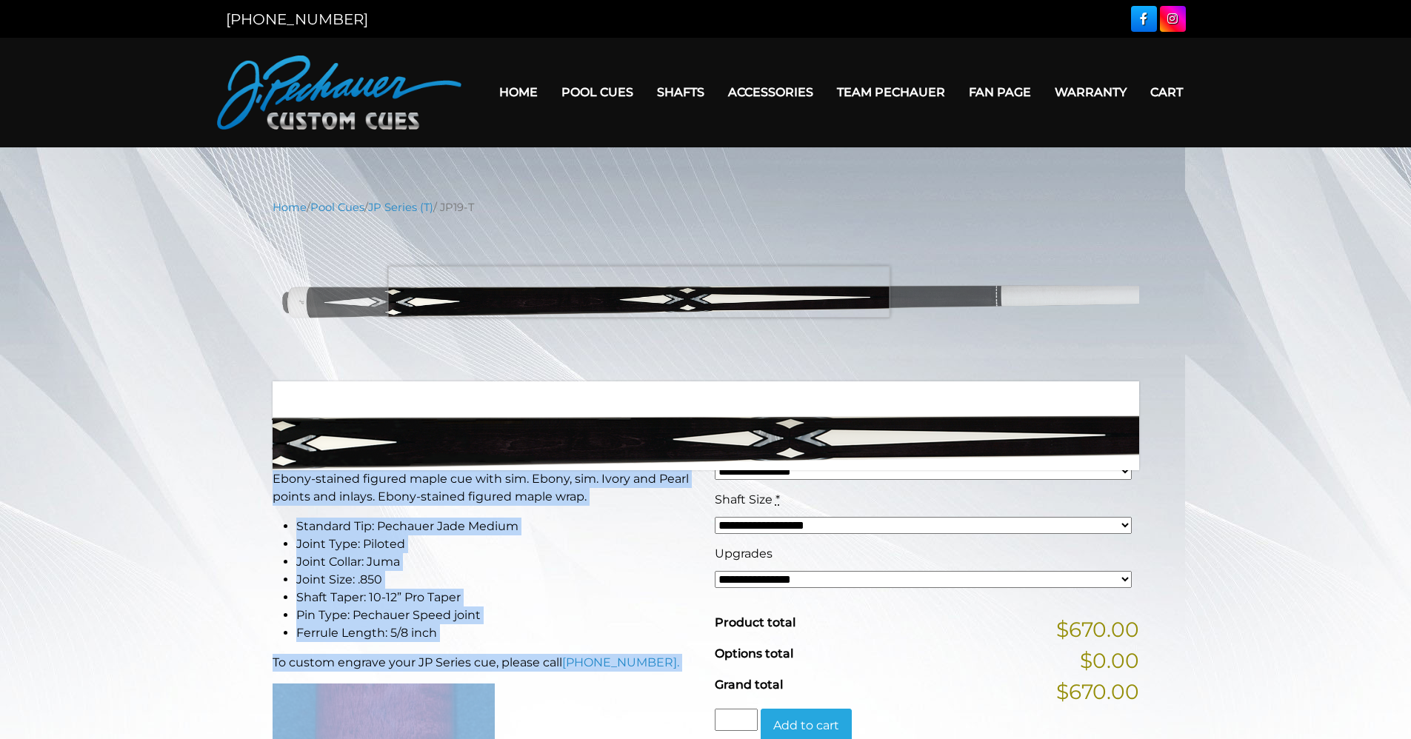
click at [638, 292] on img at bounding box center [706, 299] width 867 height 144
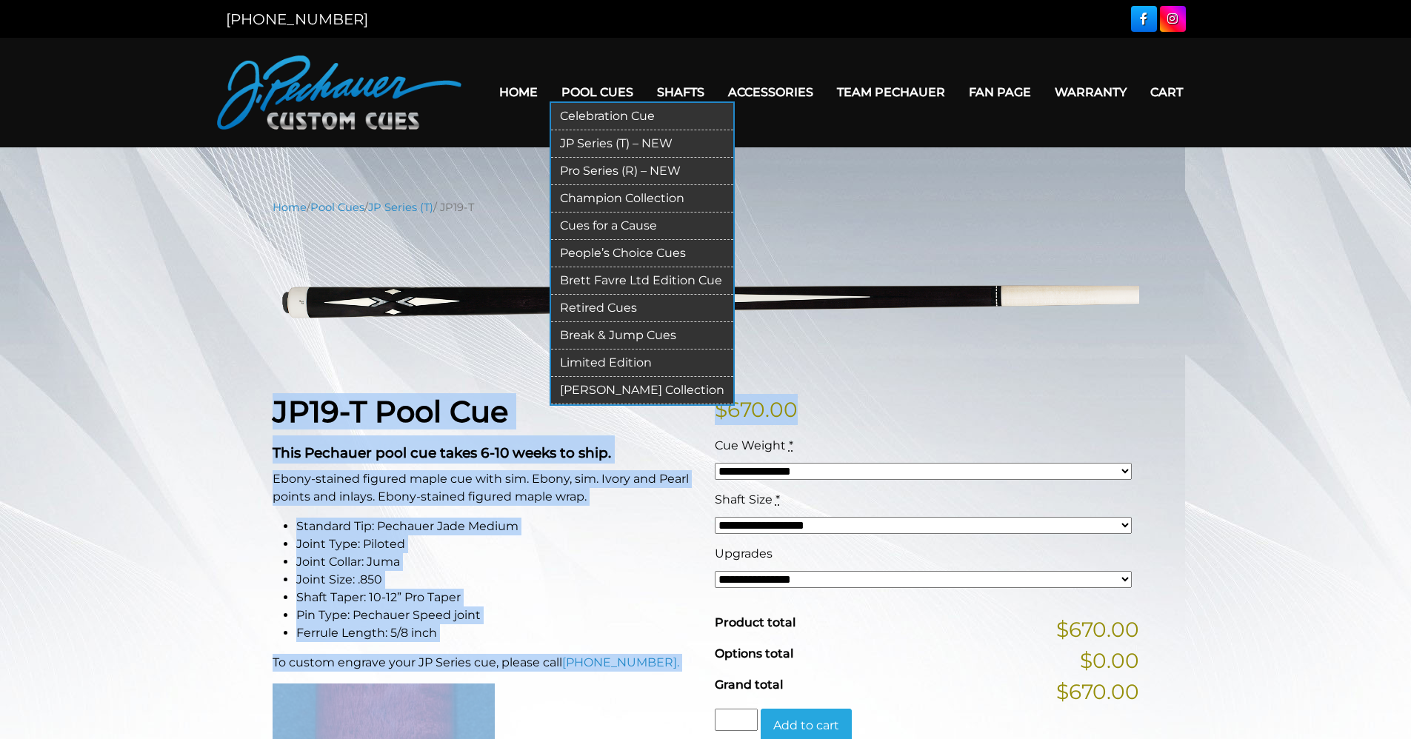
click at [601, 142] on link "JP Series (T) – NEW" at bounding box center [642, 143] width 182 height 27
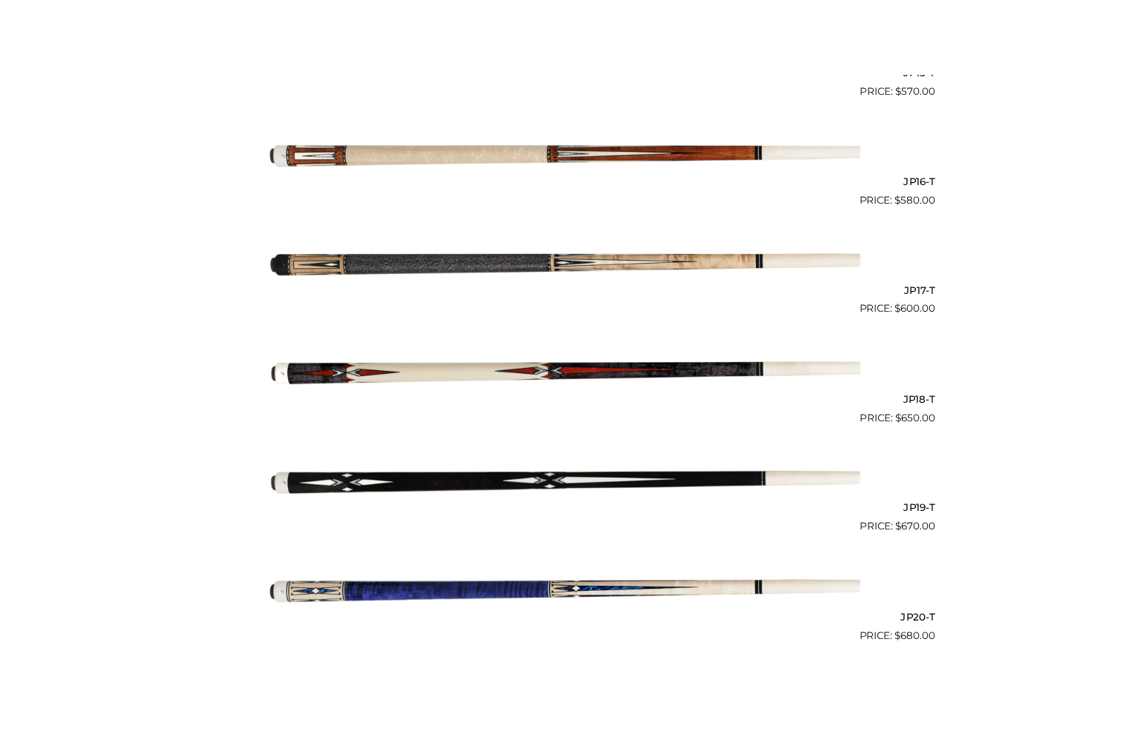
scroll to position [2521, 0]
